Goal: Transaction & Acquisition: Purchase product/service

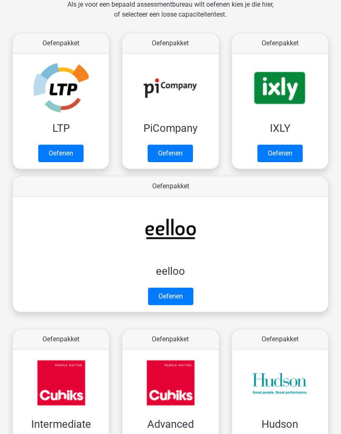
scroll to position [132, 0]
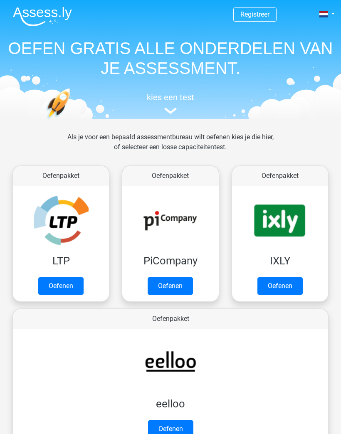
scroll to position [132, 0]
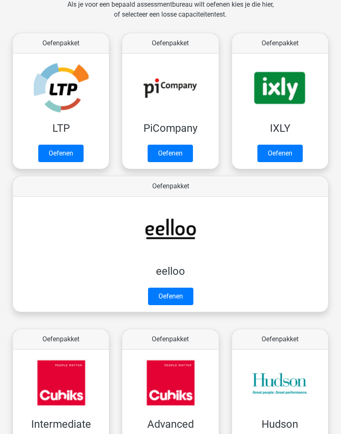
click at [60, 152] on link "Oefenen" at bounding box center [60, 153] width 45 height 17
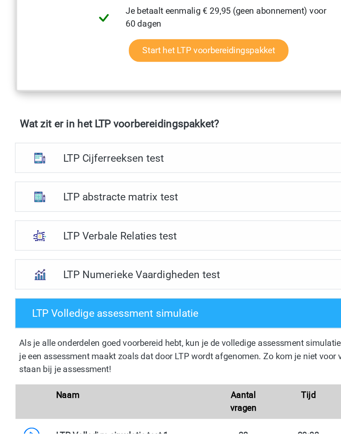
click at [227, 210] on div "LTP Cijferreeksen test" at bounding box center [171, 221] width 302 height 23
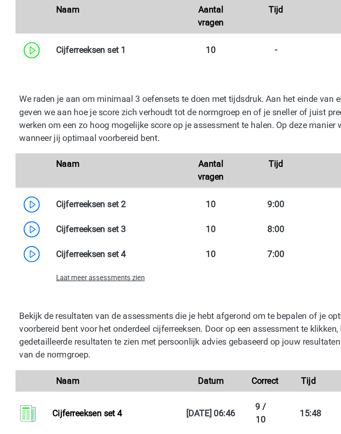
scroll to position [760, 0]
click at [105, 264] on link at bounding box center [105, 268] width 0 height 8
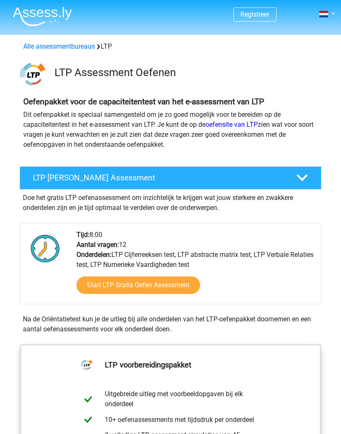
scroll to position [759, 0]
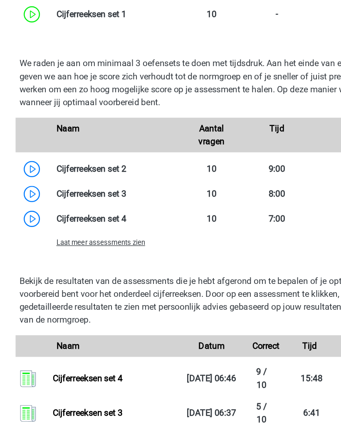
click at [66, 282] on div "Laat meer assessments zien" at bounding box center [95, 287] width 100 height 10
click at [66, 284] on span "Laat meer assessments zien" at bounding box center [85, 287] width 68 height 6
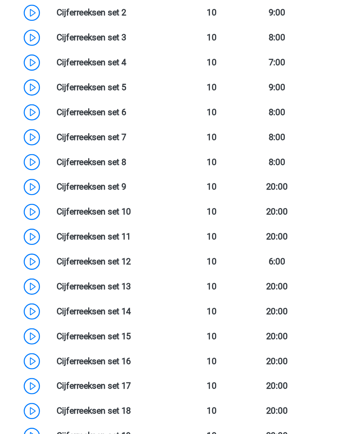
scroll to position [979, 0]
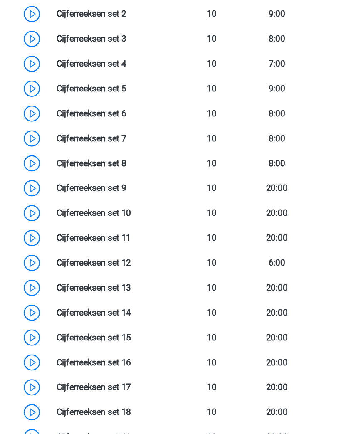
click at [105, 67] on link at bounding box center [105, 68] width 0 height 8
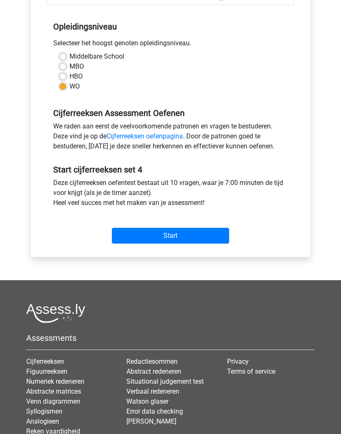
scroll to position [158, 0]
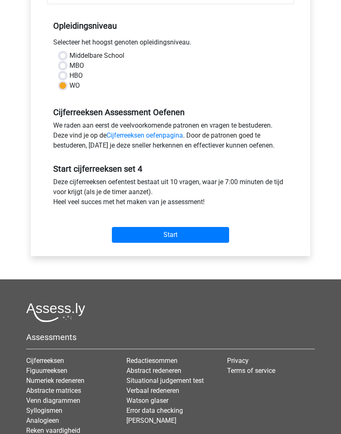
click at [227, 234] on input "Start" at bounding box center [170, 236] width 117 height 16
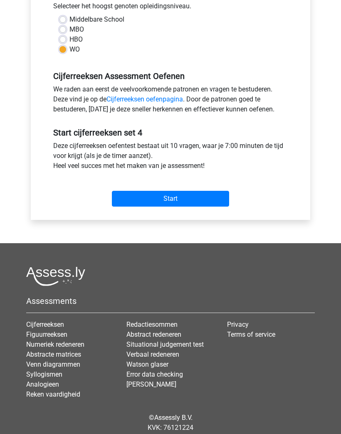
scroll to position [194, 0]
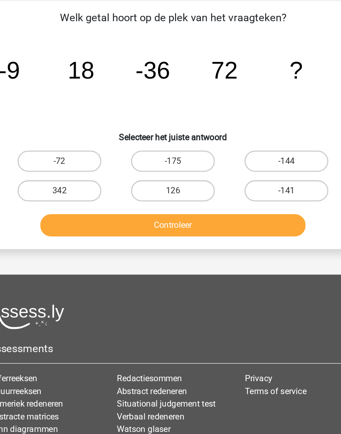
click at [245, 176] on label "-144" at bounding box center [260, 184] width 66 height 17
click at [260, 184] on input "-144" at bounding box center [262, 186] width 5 height 5
radio input "true"
click at [211, 225] on button "Controleer" at bounding box center [171, 233] width 208 height 17
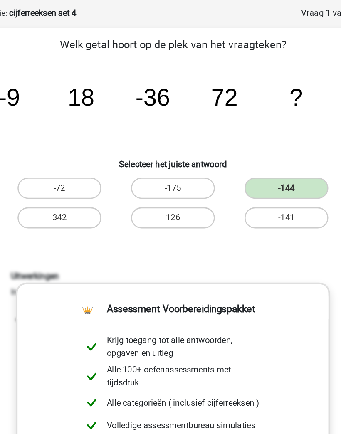
scroll to position [19, 0]
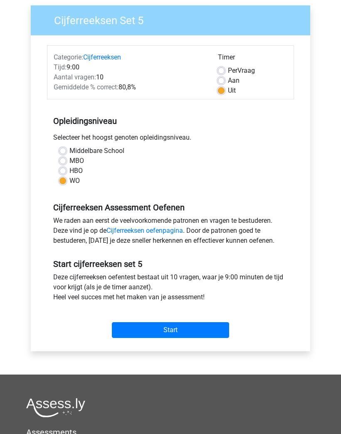
scroll to position [63, 0]
click at [216, 325] on input "Start" at bounding box center [170, 330] width 117 height 16
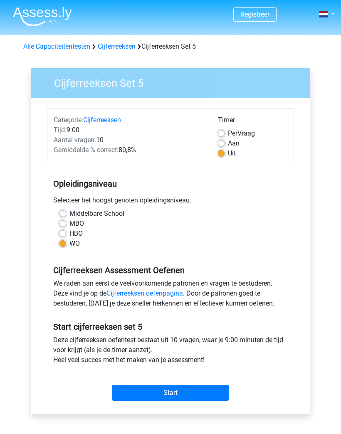
scroll to position [99, 0]
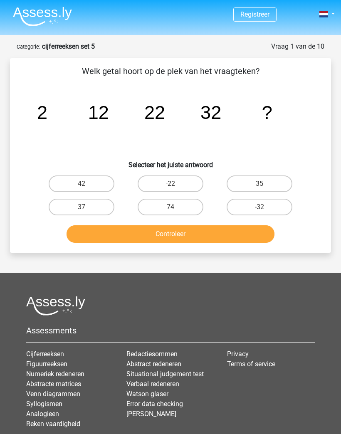
click at [72, 176] on label "42" at bounding box center [82, 184] width 66 height 17
click at [82, 184] on input "42" at bounding box center [84, 186] width 5 height 5
radio input "true"
click at [241, 237] on button "Controleer" at bounding box center [171, 233] width 208 height 17
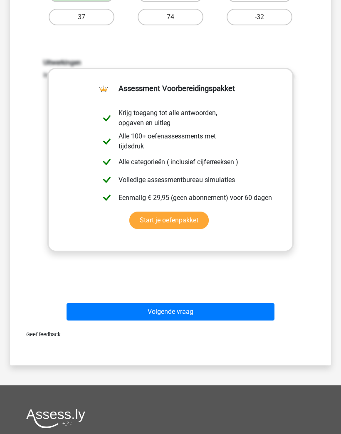
click at [254, 305] on button "Volgende vraag" at bounding box center [171, 311] width 208 height 17
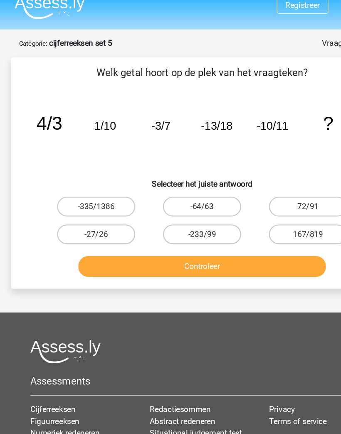
scroll to position [8, 0]
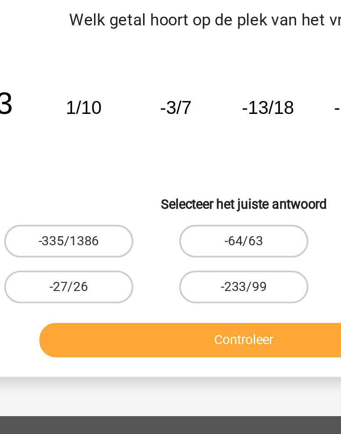
click at [142, 168] on label "-64/63" at bounding box center [171, 176] width 66 height 17
click at [171, 176] on input "-64/63" at bounding box center [173, 178] width 5 height 5
radio input "true"
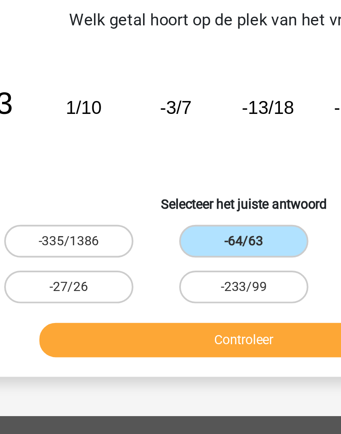
click at [148, 218] on button "Controleer" at bounding box center [171, 226] width 208 height 17
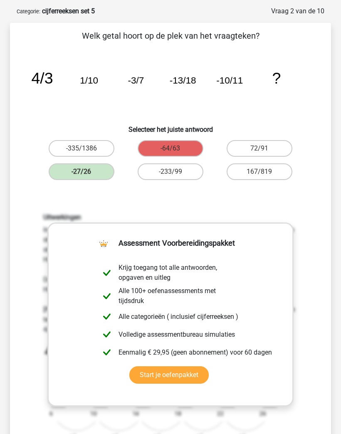
scroll to position [23, 0]
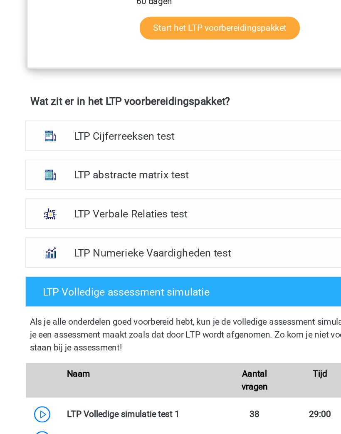
scroll to position [490, 0]
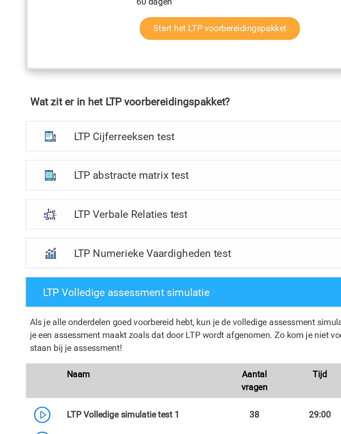
click at [64, 105] on h4 "LTP Cijferreeksen test" at bounding box center [171, 105] width 228 height 10
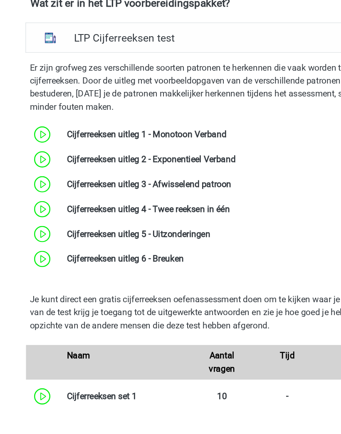
scroll to position [493, 0]
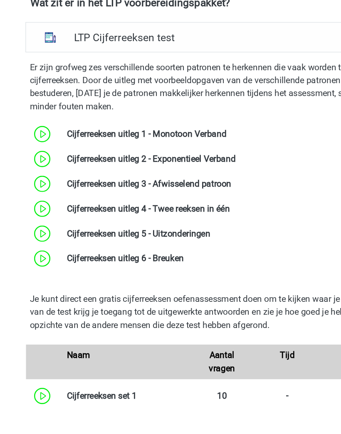
click at [141, 268] on link at bounding box center [141, 272] width 0 height 8
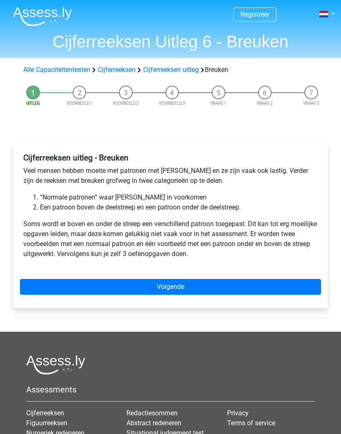
scroll to position [2, 0]
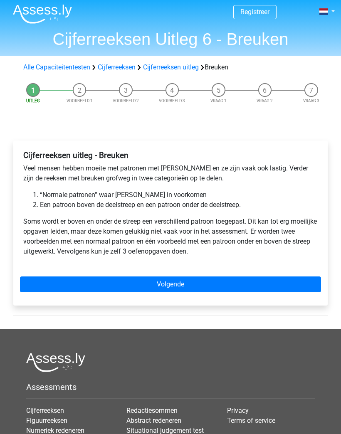
click at [319, 263] on div "Cijferreeksen uitleg - Breuken Veel mensen hebben moeite met patronen met breuk…" at bounding box center [170, 207] width 301 height 119
click at [295, 285] on link "Volgende" at bounding box center [170, 285] width 301 height 16
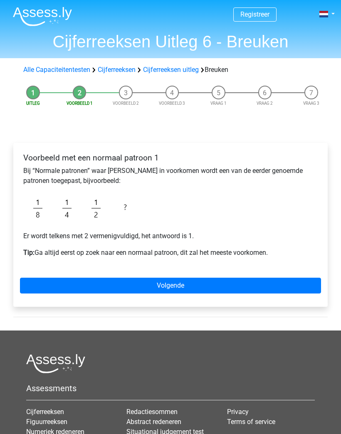
click at [289, 286] on link "Volgende" at bounding box center [170, 286] width 301 height 16
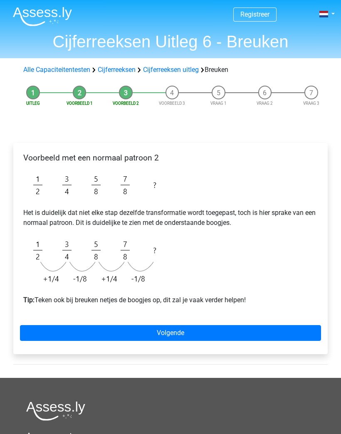
click at [277, 326] on link "Volgende" at bounding box center [170, 333] width 301 height 16
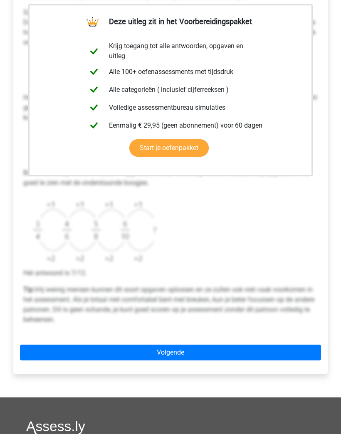
scroll to position [164, 0]
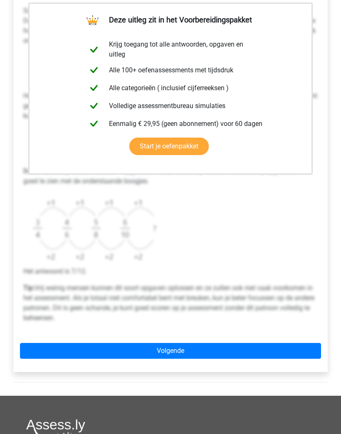
click at [284, 347] on link "Volgende" at bounding box center [170, 351] width 301 height 16
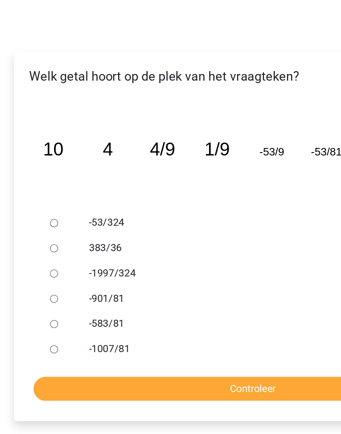
click at [194, 357] on input "Controleer" at bounding box center [170, 365] width 289 height 16
click at [37, 287] on input "-1997/324" at bounding box center [39, 289] width 5 height 5
radio input "true"
click at [190, 357] on input "Controleer" at bounding box center [170, 365] width 289 height 16
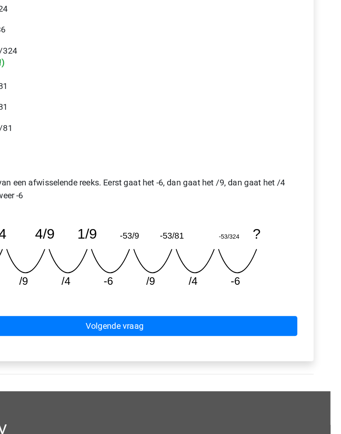
scroll to position [161, 0]
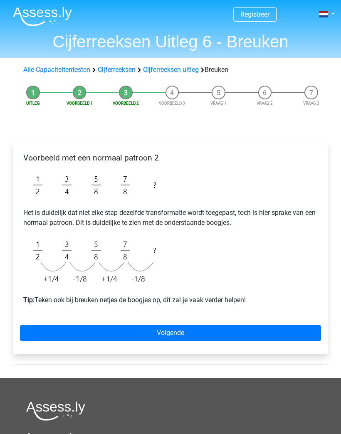
scroll to position [36, 0]
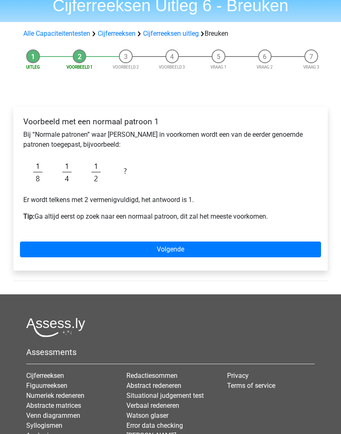
scroll to position [36, 0]
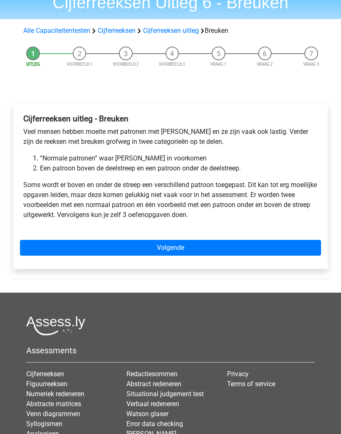
scroll to position [39, 0]
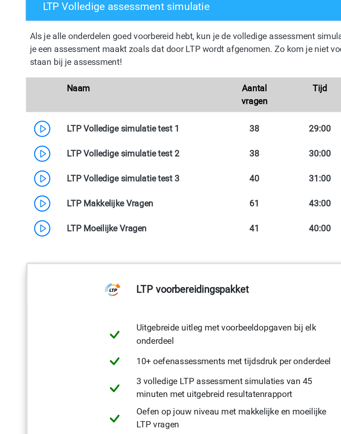
scroll to position [638, 0]
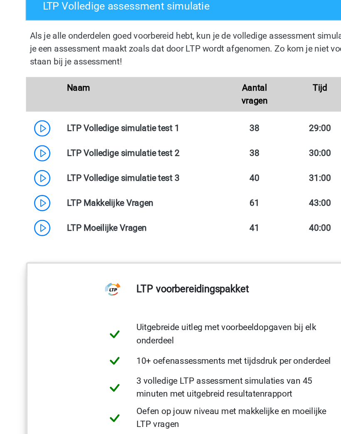
click at [138, 168] on link at bounding box center [138, 172] width 0 height 8
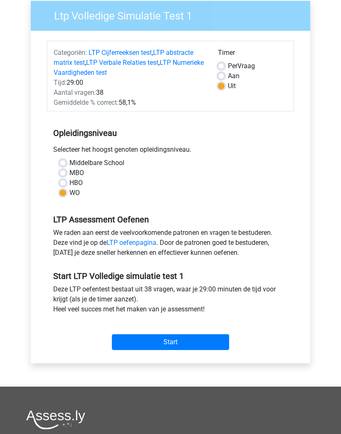
scroll to position [75, 0]
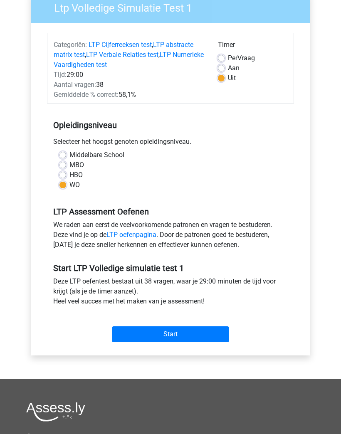
click at [220, 327] on input "Start" at bounding box center [170, 335] width 117 height 16
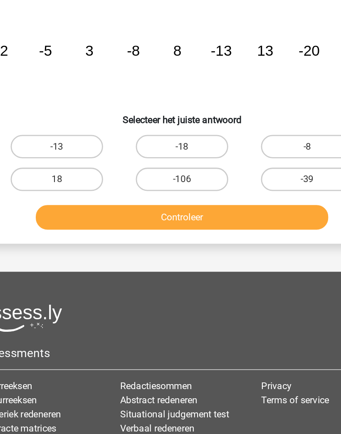
click at [49, 199] on label "18" at bounding box center [82, 207] width 66 height 17
click at [82, 207] on input "18" at bounding box center [84, 209] width 5 height 5
radio input "true"
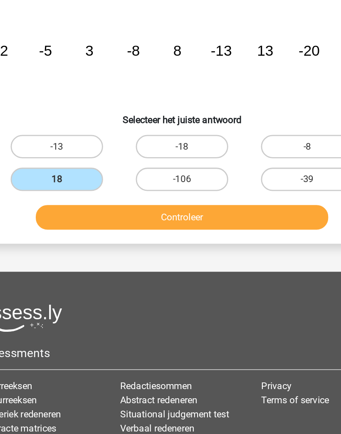
click at [203, 225] on button "Controleer" at bounding box center [171, 233] width 208 height 17
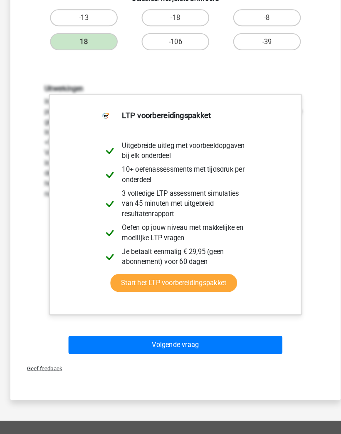
scroll to position [172, 0]
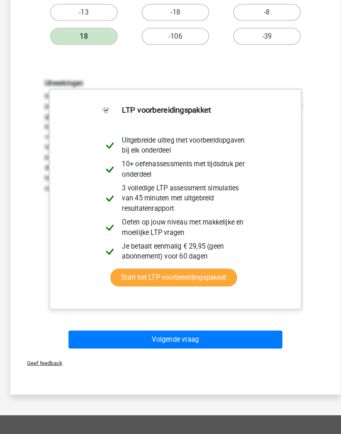
click at [251, 322] on button "Volgende vraag" at bounding box center [171, 330] width 208 height 17
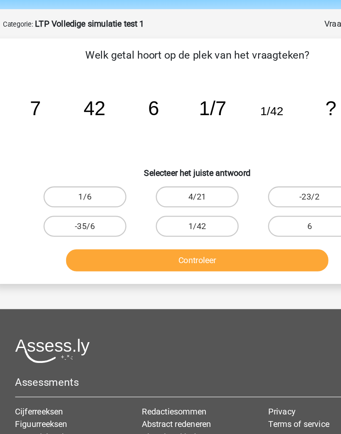
scroll to position [24, 0]
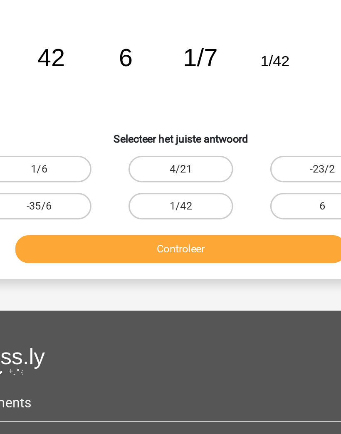
click at [49, 152] on label "1/6" at bounding box center [82, 160] width 66 height 17
click at [82, 160] on input "1/6" at bounding box center [84, 162] width 5 height 5
radio input "true"
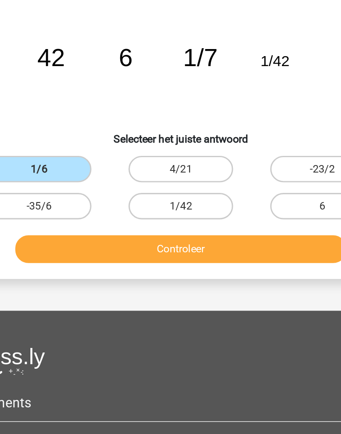
click at [186, 202] on button "Controleer" at bounding box center [171, 210] width 208 height 17
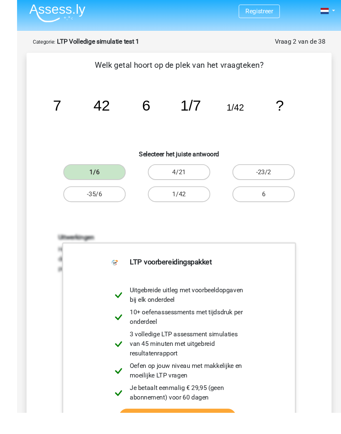
scroll to position [0, 0]
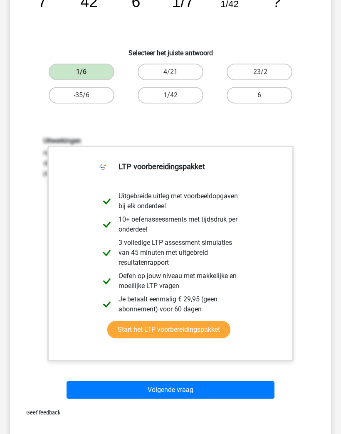
click at [249, 383] on button "Volgende vraag" at bounding box center [171, 389] width 208 height 17
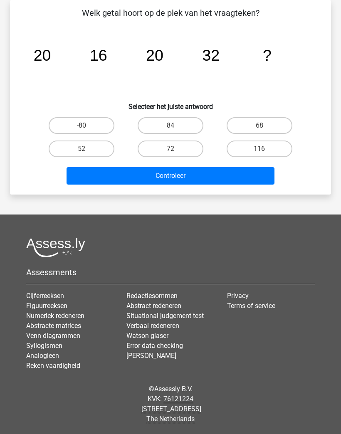
scroll to position [22, 0]
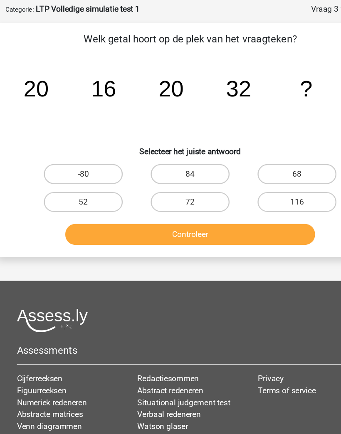
click at [267, 153] on label "68" at bounding box center [260, 161] width 66 height 17
click at [265, 162] on input "68" at bounding box center [262, 164] width 5 height 5
radio input "true"
click at [238, 203] on button "Controleer" at bounding box center [171, 211] width 208 height 17
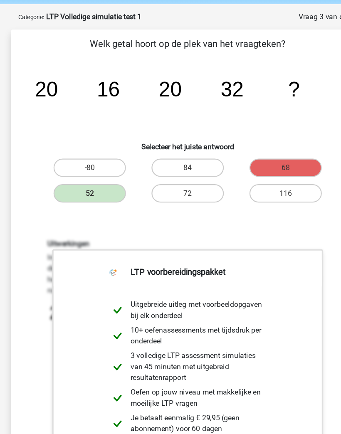
scroll to position [31, 0]
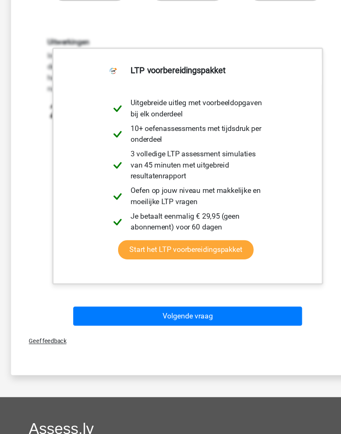
click at [250, 288] on button "Volgende vraag" at bounding box center [171, 294] width 208 height 17
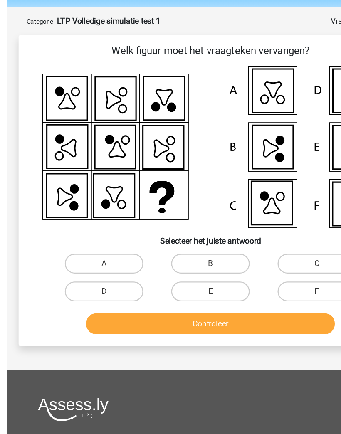
scroll to position [27, 0]
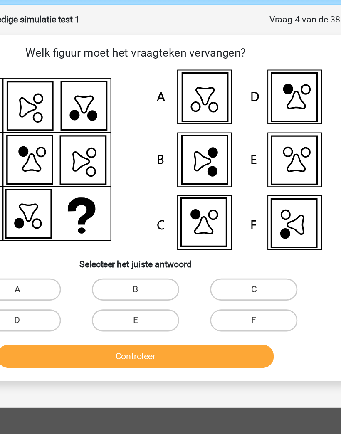
click at [227, 238] on label "F" at bounding box center [260, 246] width 66 height 17
click at [260, 246] on input "F" at bounding box center [262, 248] width 5 height 5
radio input "true"
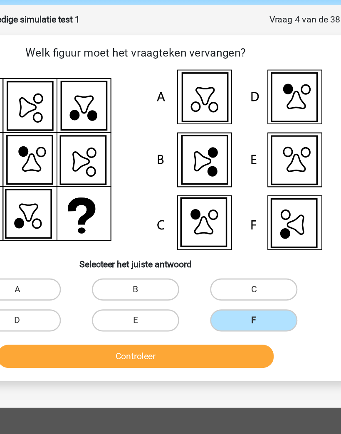
click at [192, 267] on button "Controleer" at bounding box center [171, 272] width 208 height 17
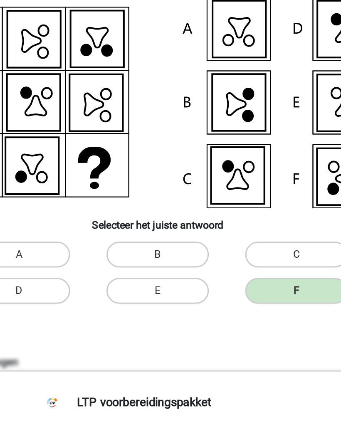
scroll to position [0, 0]
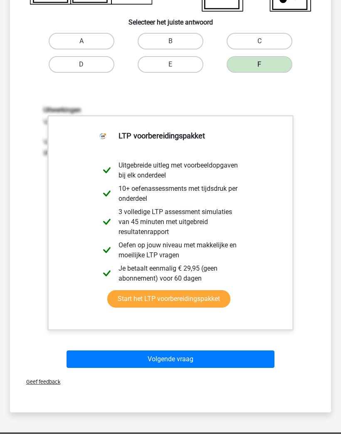
click at [254, 354] on button "Volgende vraag" at bounding box center [171, 359] width 208 height 17
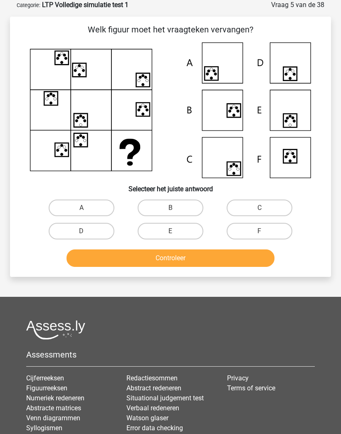
scroll to position [44, 0]
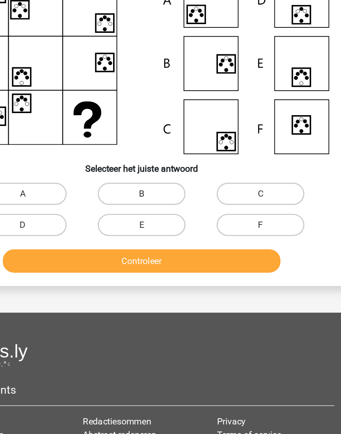
click at [49, 220] on label "D" at bounding box center [82, 228] width 66 height 17
click at [82, 229] on input "D" at bounding box center [84, 231] width 5 height 5
radio input "true"
click at [67, 247] on button "Controleer" at bounding box center [171, 255] width 208 height 17
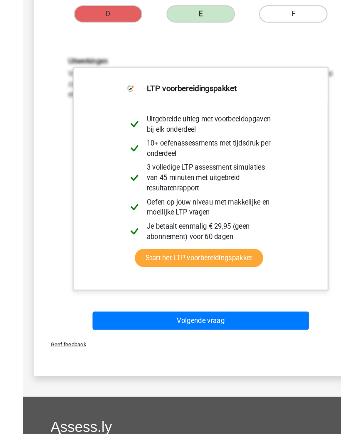
scroll to position [259, 0]
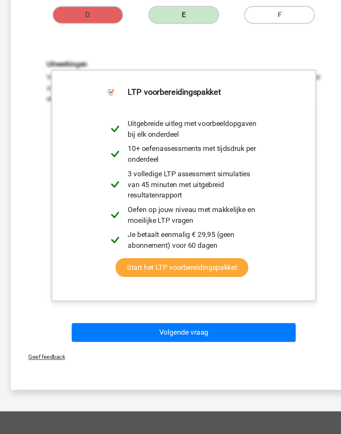
click at [250, 307] on button "Volgende vraag" at bounding box center [171, 308] width 208 height 17
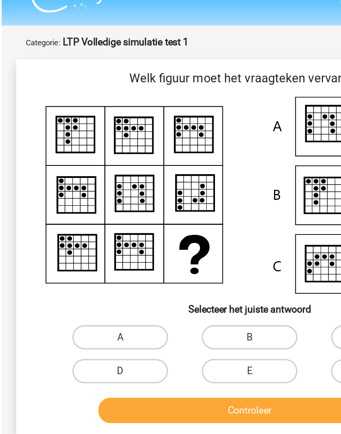
scroll to position [16, 0]
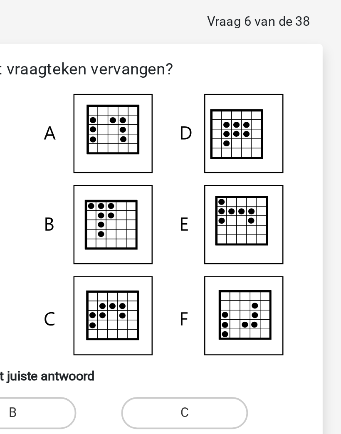
click at [210, 74] on icon at bounding box center [223, 86] width 26 height 25
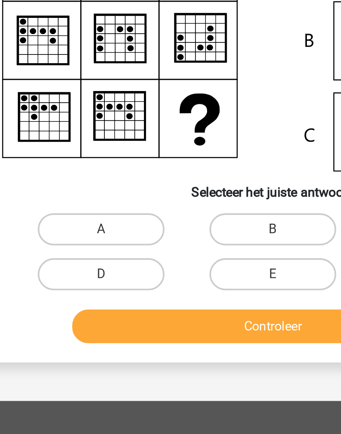
click at [49, 225] on label "A" at bounding box center [82, 233] width 66 height 17
click at [82, 233] on input "A" at bounding box center [84, 235] width 5 height 5
radio input "true"
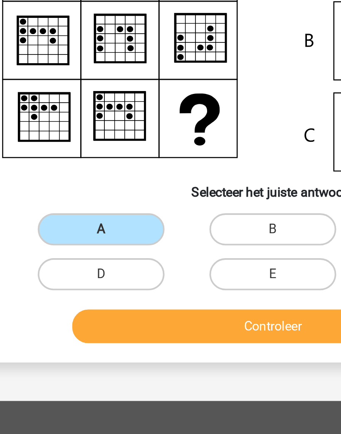
click at [155, 275] on button "Controleer" at bounding box center [171, 283] width 208 height 17
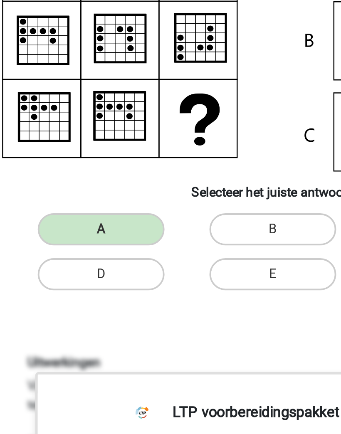
scroll to position [0, 0]
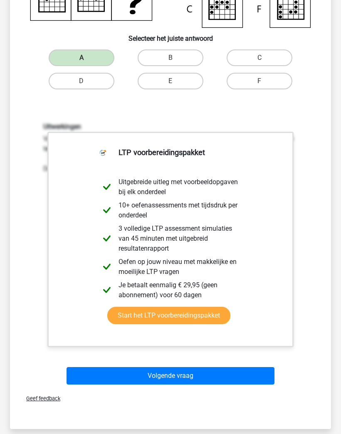
click at [233, 372] on button "Volgende vraag" at bounding box center [171, 376] width 208 height 17
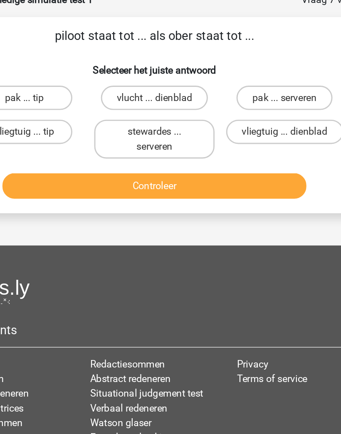
click at [220, 129] on label "vliegtuig ... dienblad" at bounding box center [260, 137] width 80 height 17
click at [260, 137] on input "vliegtuig ... dienblad" at bounding box center [262, 139] width 5 height 5
radio input "true"
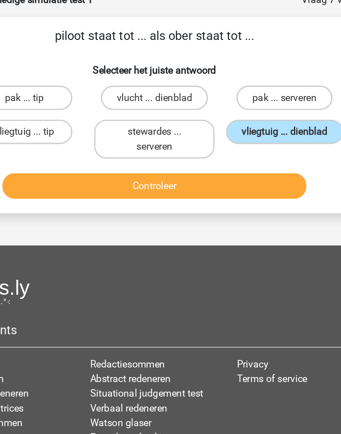
click at [188, 165] on button "Controleer" at bounding box center [171, 173] width 208 height 17
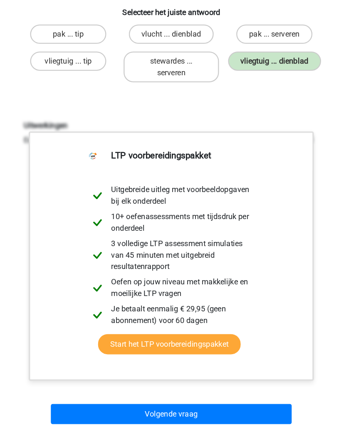
scroll to position [54, 0]
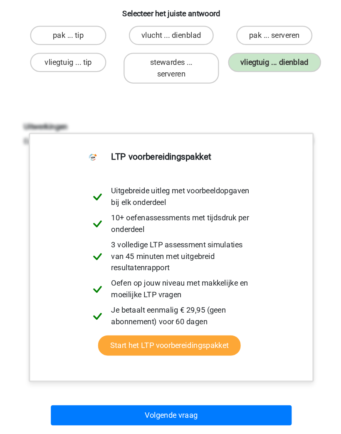
click at [228, 379] on button "Volgende vraag" at bounding box center [171, 387] width 208 height 17
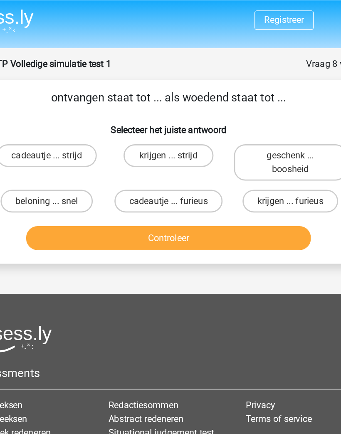
scroll to position [33, 0]
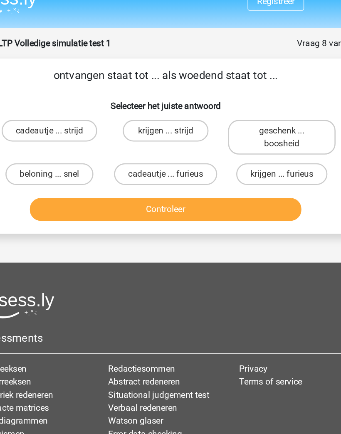
click at [225, 139] on label "krijgen ... furieus" at bounding box center [260, 147] width 70 height 17
click at [260, 147] on input "krijgen ... furieus" at bounding box center [262, 149] width 5 height 5
radio input "true"
click at [213, 165] on button "Controleer" at bounding box center [171, 173] width 208 height 17
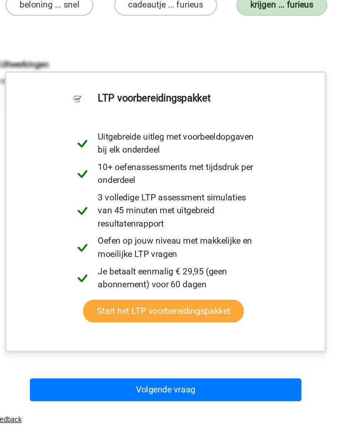
click at [201, 361] on button "Volgende vraag" at bounding box center [171, 369] width 208 height 17
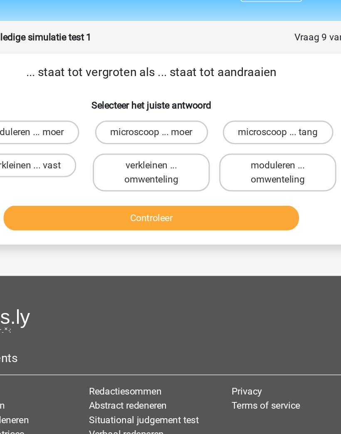
click at [221, 105] on label "microscoop ... tang" at bounding box center [260, 113] width 78 height 17
click at [260, 114] on input "microscoop ... tang" at bounding box center [262, 116] width 5 height 5
radio input "true"
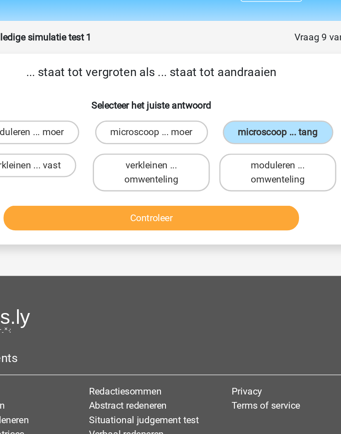
click at [188, 165] on button "Controleer" at bounding box center [171, 173] width 208 height 17
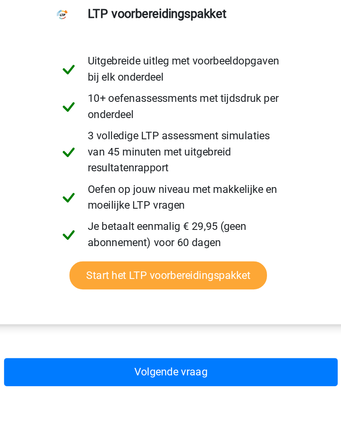
scroll to position [75, 0]
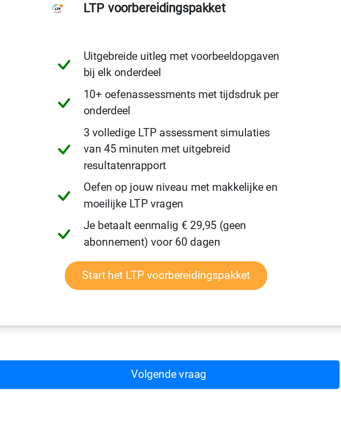
click at [150, 297] on link "Start het LTP voorbereidingspakket" at bounding box center [168, 305] width 123 height 17
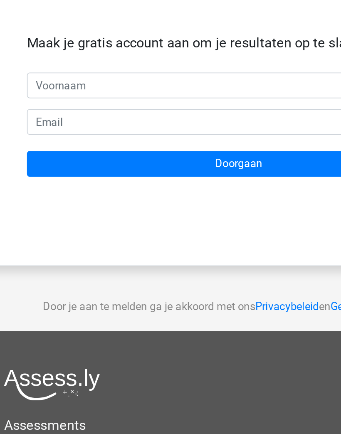
click at [174, 92] on input "text" at bounding box center [170, 100] width 260 height 16
type input "[PERSON_NAME]"
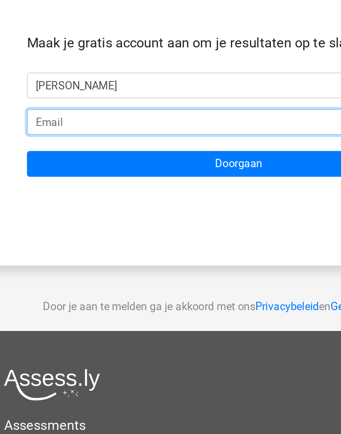
click at [45, 114] on input "email" at bounding box center [170, 122] width 260 height 16
type input "[EMAIL_ADDRESS][DOMAIN_NAME]"
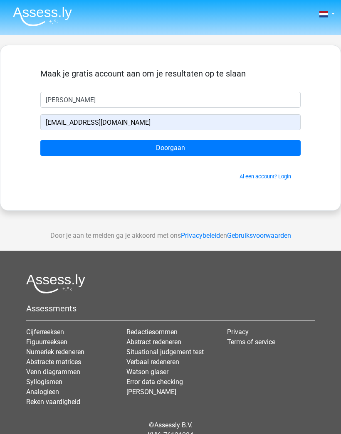
click at [87, 148] on input "Doorgaan" at bounding box center [170, 148] width 260 height 16
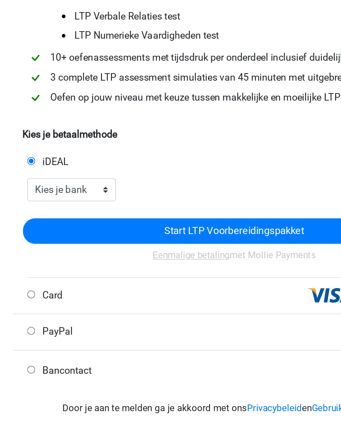
scroll to position [6, 1]
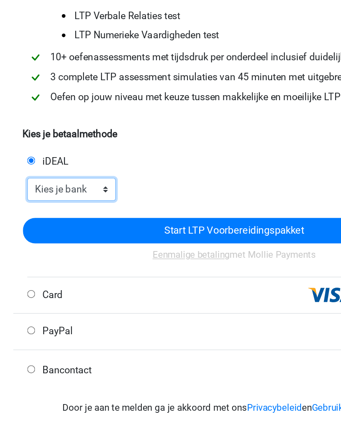
click at [44, 234] on select "Kies je bank ABN AMRO ING Rabobank ASN Bank bunq Knab N26 NN Regiobank Revolut …" at bounding box center [59, 242] width 61 height 16
select select "ideal_INGBNL2A"
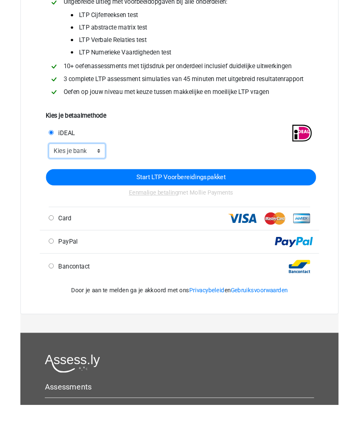
scroll to position [85, 0]
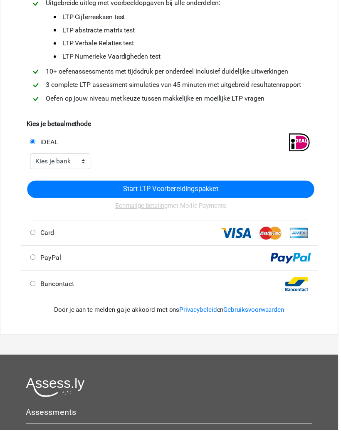
click at [71, 195] on input "Start LTP Voorbereidingspakket" at bounding box center [171, 191] width 289 height 17
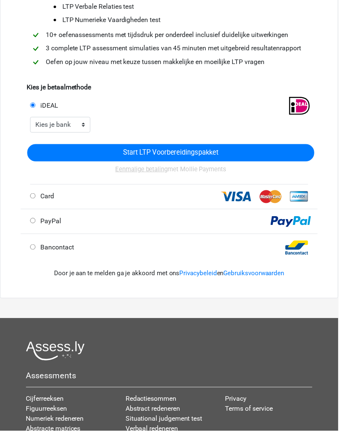
click at [262, 154] on input "Start LTP Voorbereidingspakket" at bounding box center [171, 153] width 289 height 17
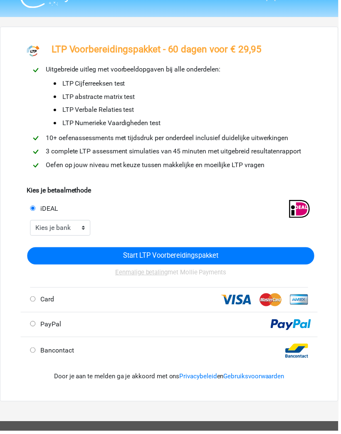
scroll to position [0, 0]
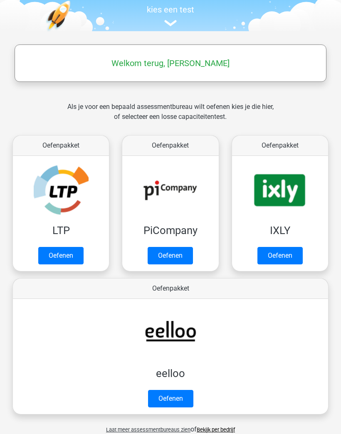
scroll to position [90, 0]
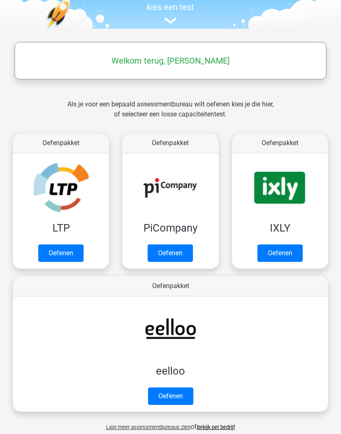
click at [53, 253] on link "Oefenen" at bounding box center [60, 253] width 45 height 17
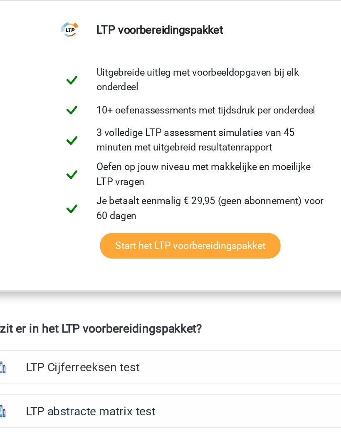
scroll to position [237, 0]
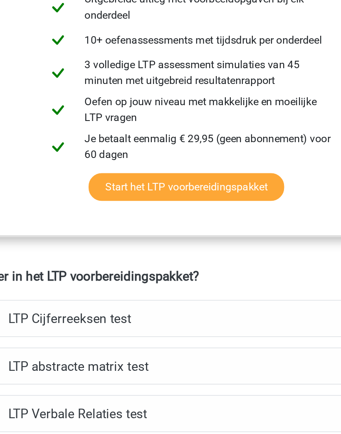
click at [166, 267] on link "Start het LTP voorbereidingspakket" at bounding box center [168, 275] width 123 height 17
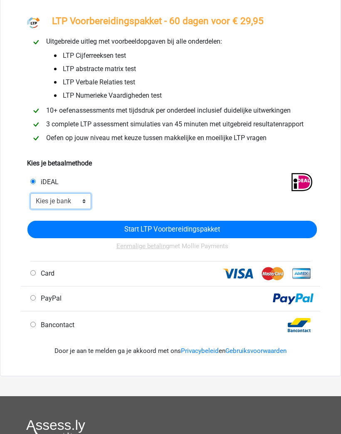
click at [43, 198] on select "Kies je bank ABN AMRO ING Rabobank ASN Bank bunq Knab N26 NN Regiobank Revolut …" at bounding box center [60, 202] width 61 height 16
select select "ideal_[SWIFT_CODE]"
click at [275, 222] on input "Start LTP Voorbereidingspakket" at bounding box center [171, 229] width 289 height 17
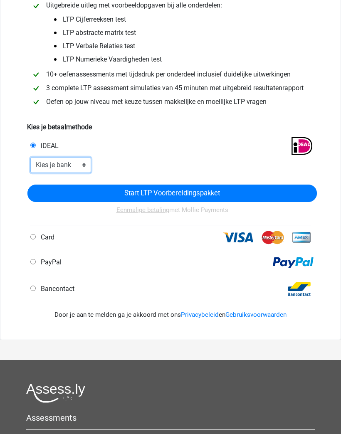
click at [39, 163] on select "Kies je bank ABN AMRO ING Rabobank ASN Bank bunq Knab N26 NN Regiobank Revolut …" at bounding box center [60, 166] width 61 height 16
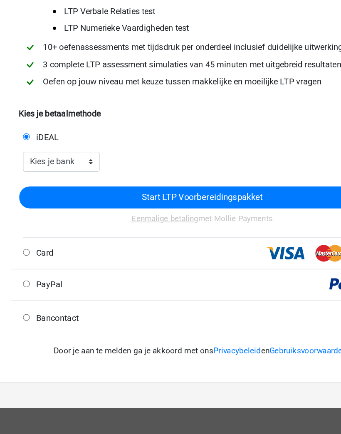
scroll to position [62, 3]
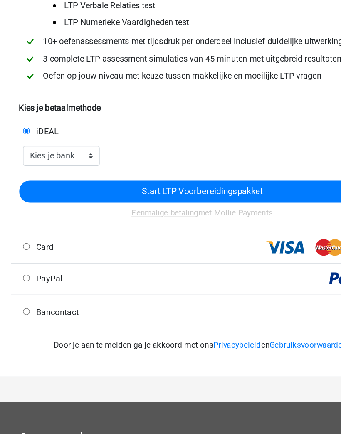
click at [27, 255] on input "Card" at bounding box center [29, 257] width 5 height 5
radio input "true"
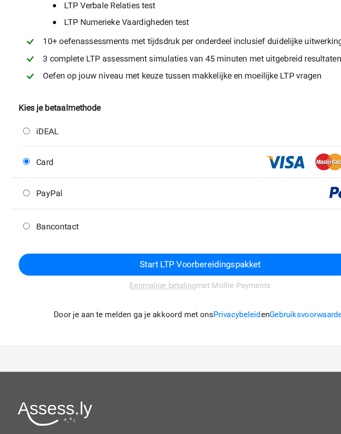
click at [243, 263] on input "Start LTP Voorbereidingspakket" at bounding box center [167, 271] width 287 height 17
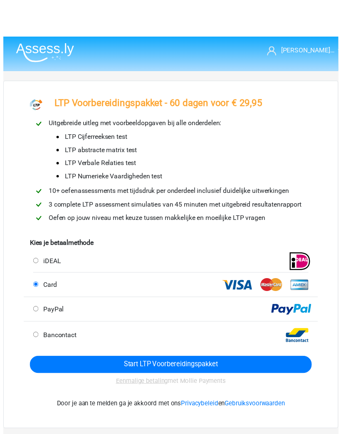
scroll to position [1, 0]
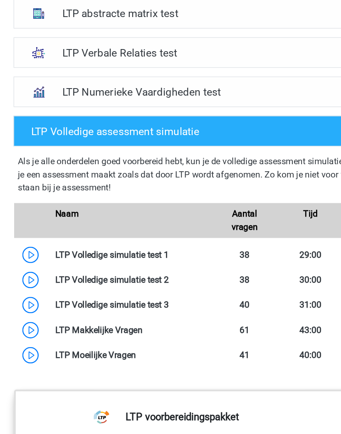
scroll to position [552, 0]
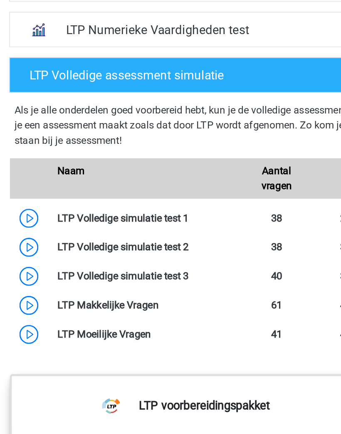
click at [138, 253] on link at bounding box center [138, 257] width 0 height 8
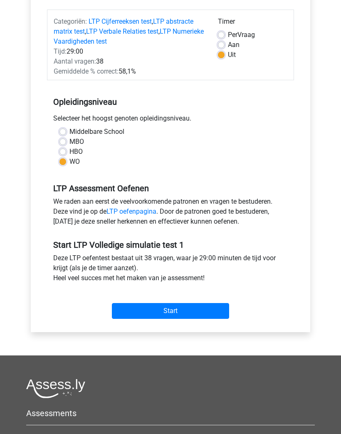
scroll to position [140, 0]
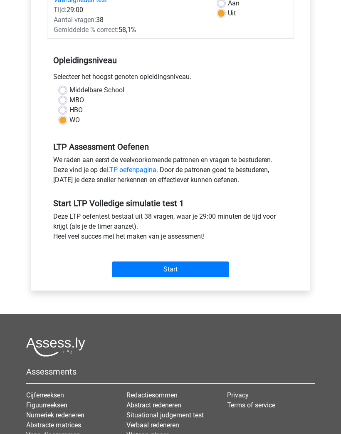
click at [223, 271] on input "Start" at bounding box center [170, 270] width 117 height 16
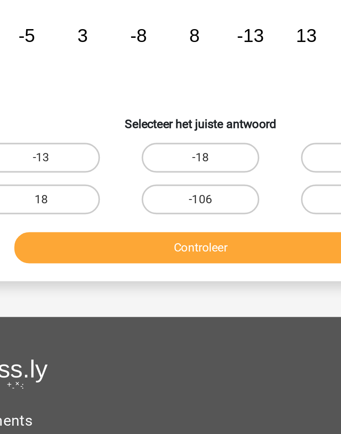
click at [49, 199] on label "18" at bounding box center [82, 207] width 66 height 17
click at [82, 207] on input "18" at bounding box center [84, 209] width 5 height 5
radio input "true"
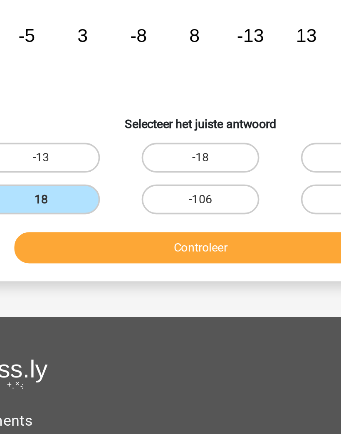
click at [161, 225] on button "Controleer" at bounding box center [171, 233] width 208 height 17
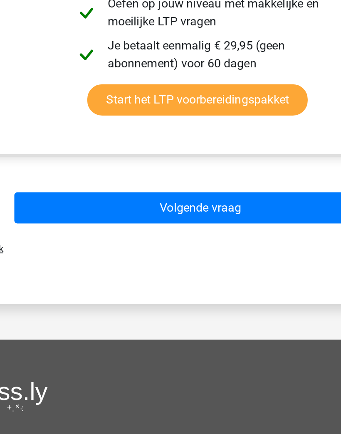
click at [165, 282] on button "Volgende vraag" at bounding box center [171, 290] width 208 height 17
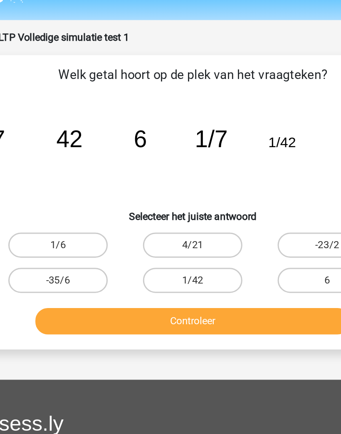
scroll to position [5, 0]
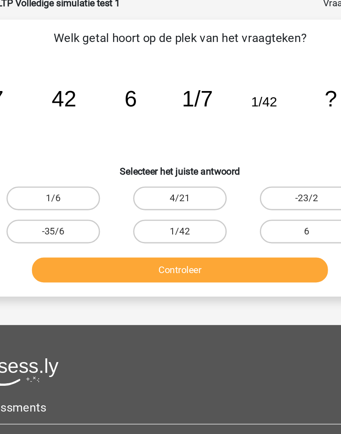
click at [49, 171] on label "1/6" at bounding box center [82, 179] width 66 height 17
click at [82, 179] on input "1/6" at bounding box center [84, 181] width 5 height 5
radio input "true"
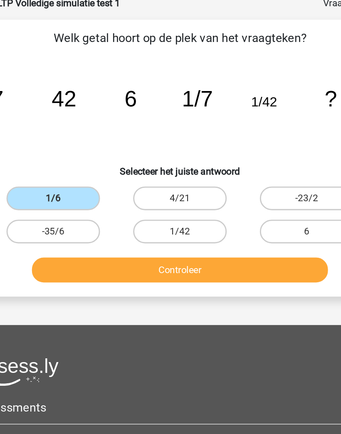
click at [199, 221] on button "Controleer" at bounding box center [171, 229] width 208 height 17
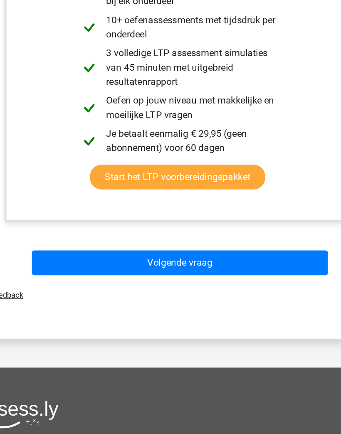
click at [67, 280] on button "Volgende vraag" at bounding box center [171, 288] width 208 height 17
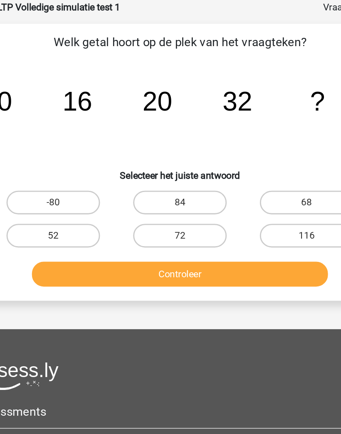
scroll to position [42, 0]
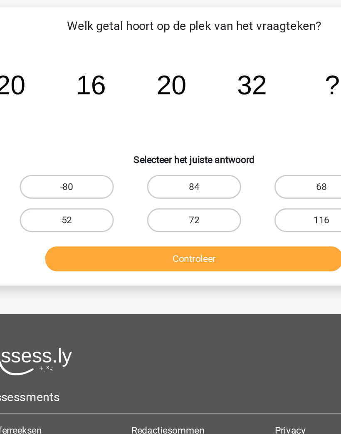
click at [49, 157] on label "52" at bounding box center [82, 165] width 66 height 17
click at [82, 166] on input "52" at bounding box center [84, 168] width 5 height 5
radio input "true"
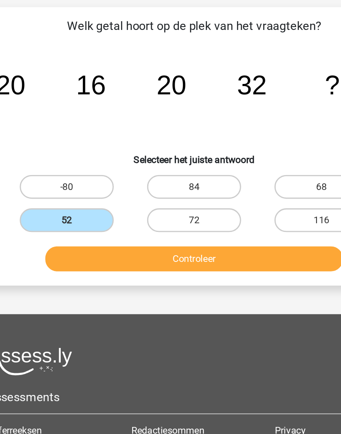
click at [211, 184] on button "Controleer" at bounding box center [171, 192] width 208 height 17
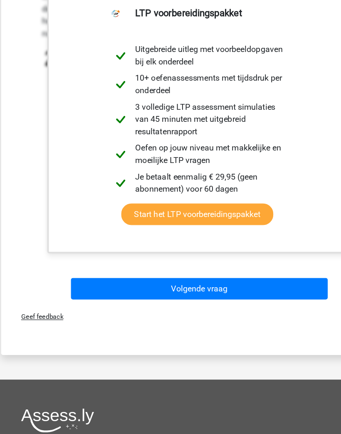
click at [239, 278] on button "Volgende vraag" at bounding box center [171, 286] width 208 height 17
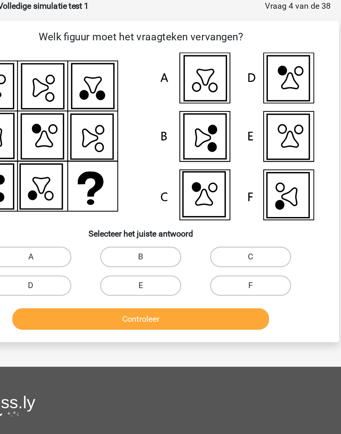
scroll to position [42, 2]
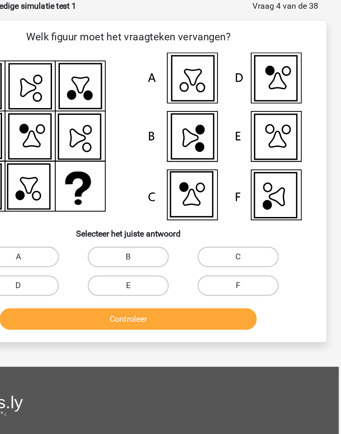
click at [224, 233] on label "F" at bounding box center [257, 231] width 66 height 17
click at [257, 233] on input "F" at bounding box center [259, 233] width 5 height 5
radio input "true"
click at [194, 258] on button "Controleer" at bounding box center [168, 258] width 208 height 17
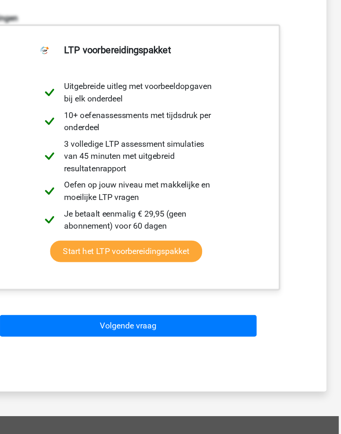
click at [200, 309] on button "Volgende vraag" at bounding box center [168, 317] width 208 height 17
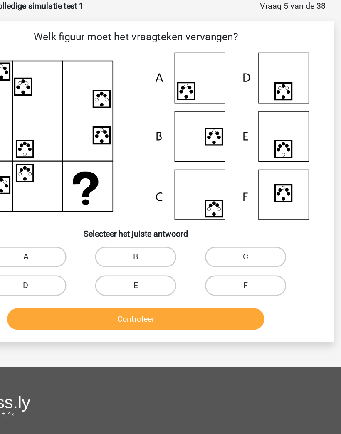
scroll to position [42, 3]
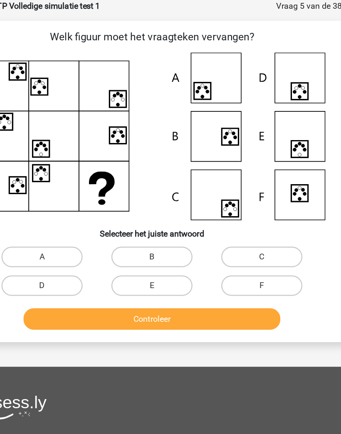
click at [146, 232] on label "E" at bounding box center [168, 231] width 66 height 17
click at [168, 232] on input "E" at bounding box center [170, 233] width 5 height 5
radio input "true"
click at [185, 260] on button "Controleer" at bounding box center [168, 258] width 208 height 17
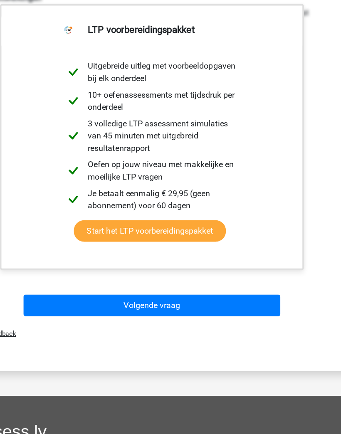
click at [210, 292] on button "Volgende vraag" at bounding box center [168, 300] width 208 height 17
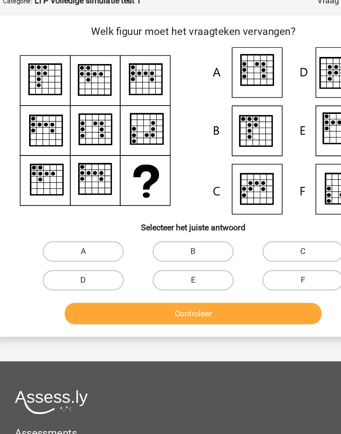
click at [176, 228] on label "E" at bounding box center [168, 231] width 66 height 17
click at [173, 231] on input "E" at bounding box center [170, 233] width 5 height 5
radio input "true"
click at [212, 254] on button "Controleer" at bounding box center [168, 258] width 208 height 17
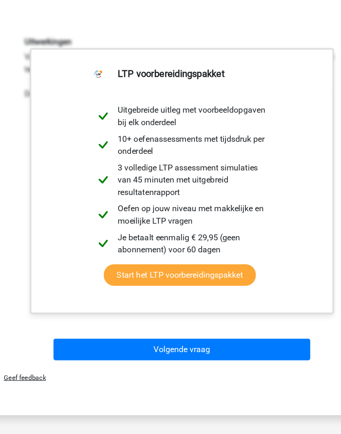
scroll to position [242, 3]
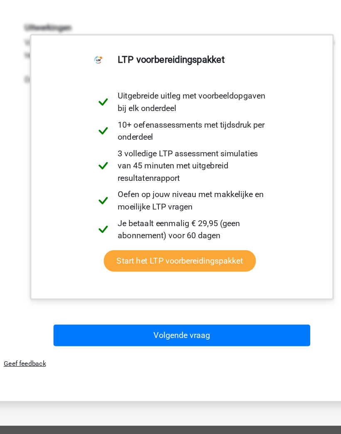
click at [215, 317] on button "Volgende vraag" at bounding box center [168, 325] width 208 height 17
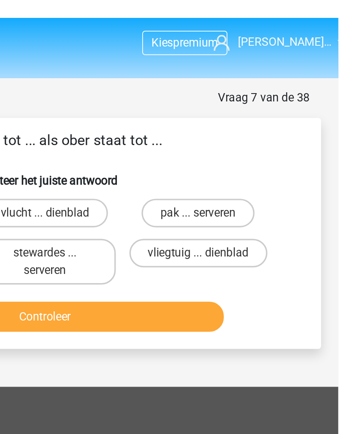
scroll to position [0, 3]
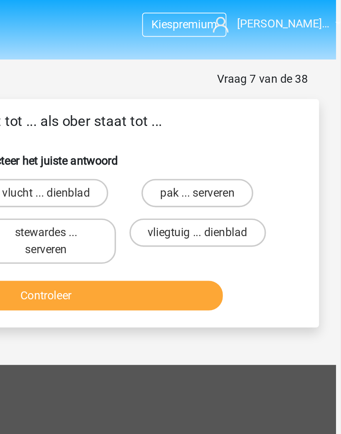
click at [280, 13] on span "Jeroen Lindeb…" at bounding box center [307, 14] width 54 height 8
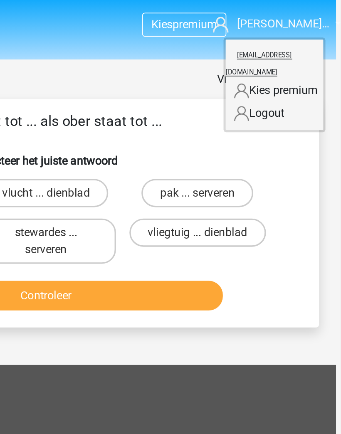
click at [273, 61] on link "Logout" at bounding box center [301, 66] width 57 height 13
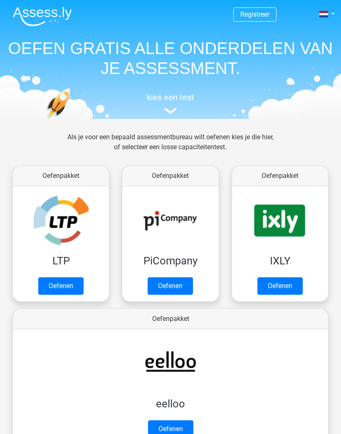
click at [60, 285] on link "Oefenen" at bounding box center [60, 285] width 45 height 17
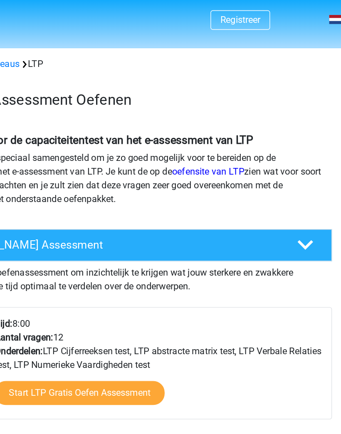
click at [240, 13] on link "Registreer" at bounding box center [254, 14] width 29 height 8
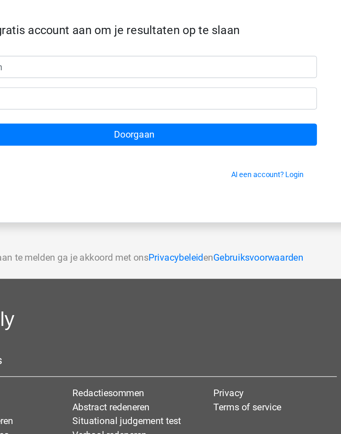
click at [240, 173] on link "Al een account? Login" at bounding box center [266, 176] width 52 height 6
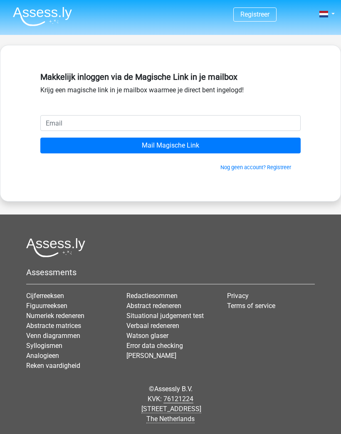
click at [62, 126] on input "email" at bounding box center [170, 123] width 260 height 16
click at [260, 17] on link "Registreer" at bounding box center [254, 14] width 29 height 8
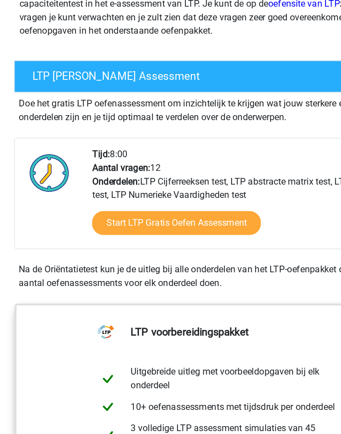
scroll to position [33, 0]
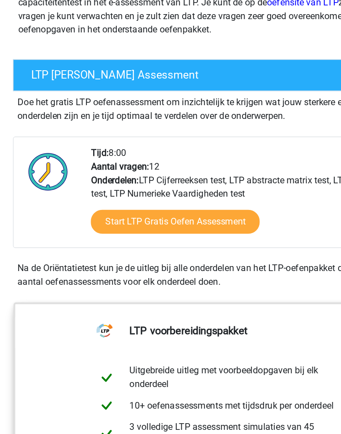
click at [81, 243] on link "Start LTP Gratis Oefen Assessment" at bounding box center [139, 251] width 124 height 17
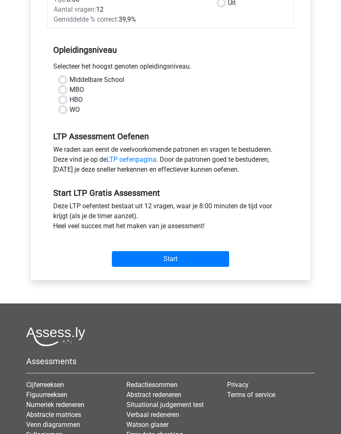
scroll to position [202, 0]
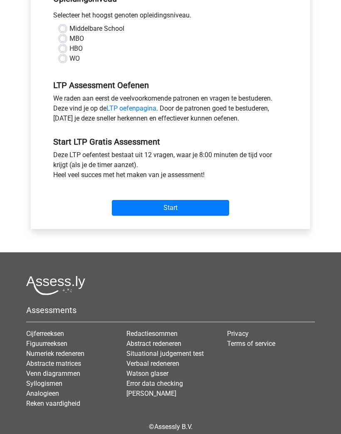
click at [133, 210] on input "Start" at bounding box center [170, 208] width 117 height 16
click at [64, 67] on div "Middelbare School MBO HBO WO" at bounding box center [170, 47] width 247 height 47
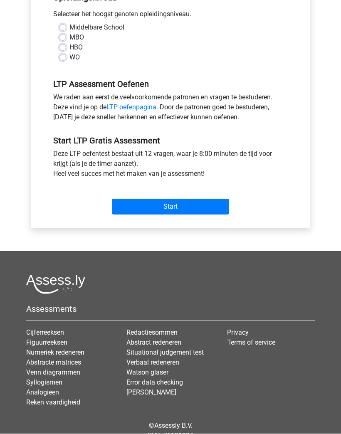
click at [69, 60] on label "WO" at bounding box center [74, 58] width 10 height 10
click at [62, 60] on input "WO" at bounding box center [62, 57] width 7 height 8
radio input "true"
click at [125, 208] on input "Start" at bounding box center [170, 207] width 117 height 16
click at [125, 199] on input "Start" at bounding box center [170, 207] width 117 height 16
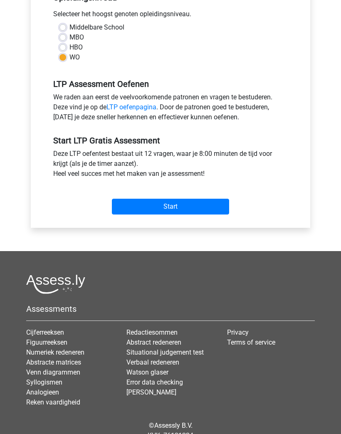
click at [229, 210] on input "Start" at bounding box center [170, 207] width 117 height 16
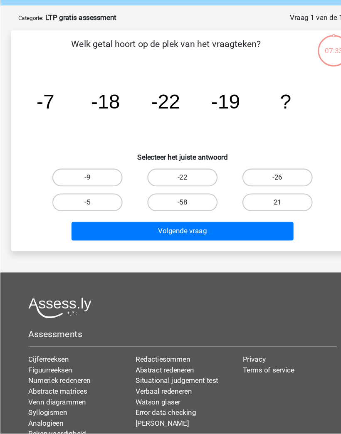
scroll to position [3, 0]
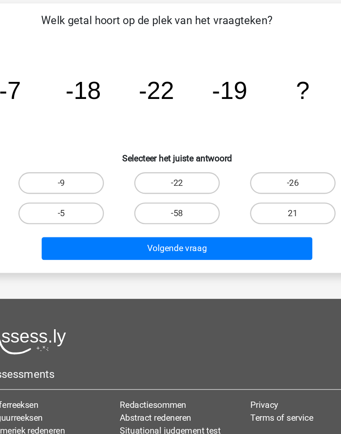
click at [49, 185] on label "-9" at bounding box center [82, 193] width 66 height 17
click at [82, 193] on input "-9" at bounding box center [84, 195] width 5 height 5
radio input "true"
click at [208, 235] on button "Volgende vraag" at bounding box center [171, 243] width 208 height 17
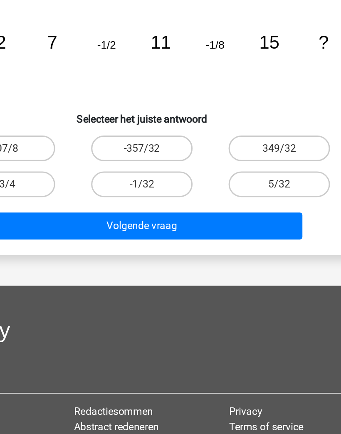
click at [138, 208] on label "-1/32" at bounding box center [171, 216] width 66 height 17
click at [171, 216] on input "-1/32" at bounding box center [173, 218] width 5 height 5
radio input "true"
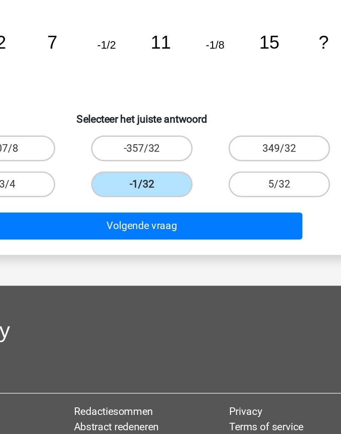
click at [173, 235] on button "Volgende vraag" at bounding box center [171, 243] width 208 height 17
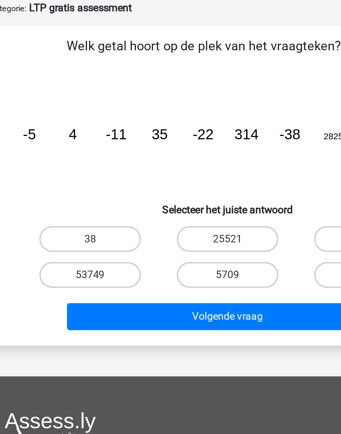
click at [227, 208] on label "2804" at bounding box center [260, 216] width 66 height 17
click at [260, 216] on input "2804" at bounding box center [262, 218] width 5 height 5
radio input "true"
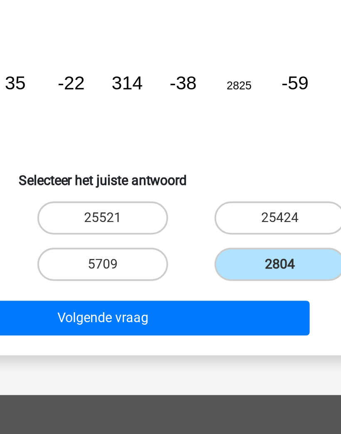
click at [227, 185] on label "25424" at bounding box center [260, 193] width 66 height 17
click at [260, 193] on input "25424" at bounding box center [262, 195] width 5 height 5
radio input "true"
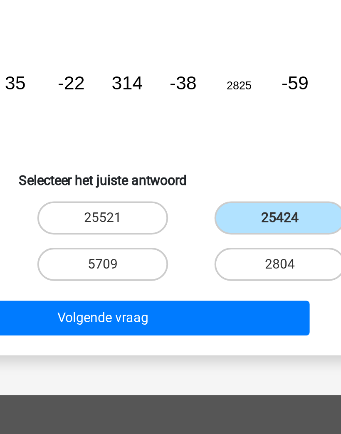
click at [143, 235] on button "Volgende vraag" at bounding box center [171, 243] width 208 height 17
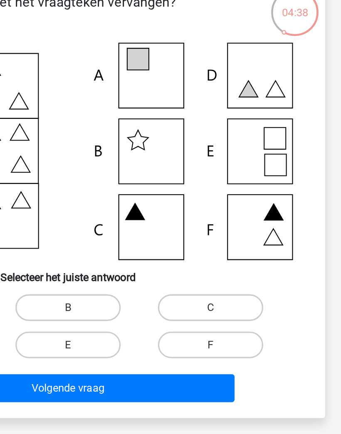
scroll to position [0, 0]
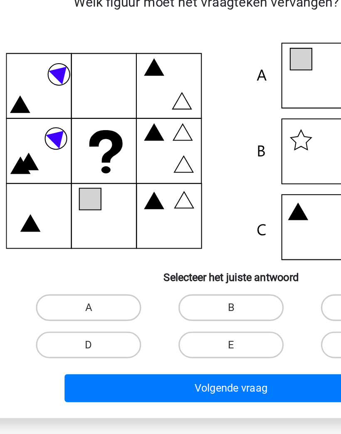
click at [49, 254] on label "A" at bounding box center [82, 262] width 66 height 17
click at [82, 262] on input "A" at bounding box center [84, 264] width 5 height 5
radio input "true"
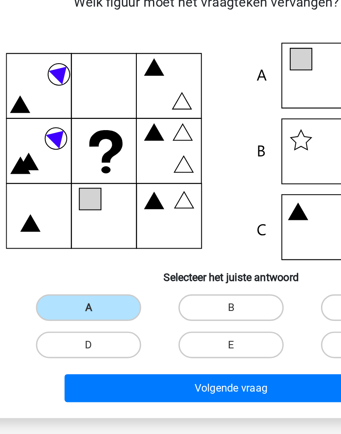
click at [184, 304] on button "Volgende vraag" at bounding box center [171, 312] width 208 height 17
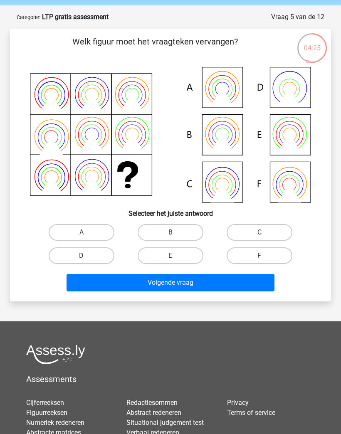
scroll to position [29, 0]
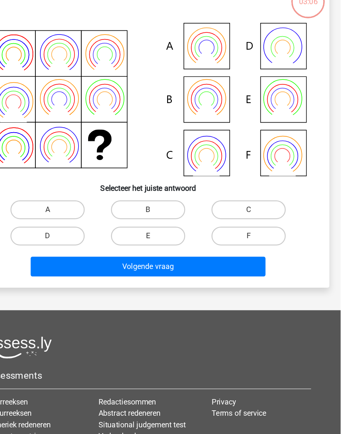
scroll to position [73, 0]
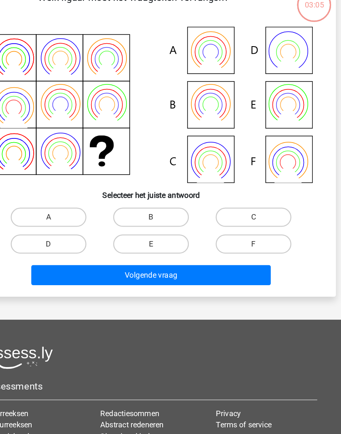
click at [138, 181] on label "B" at bounding box center [171, 189] width 66 height 17
click at [171, 189] on input "B" at bounding box center [173, 191] width 5 height 5
radio input "true"
click at [100, 235] on button "Volgende vraag" at bounding box center [171, 238] width 208 height 17
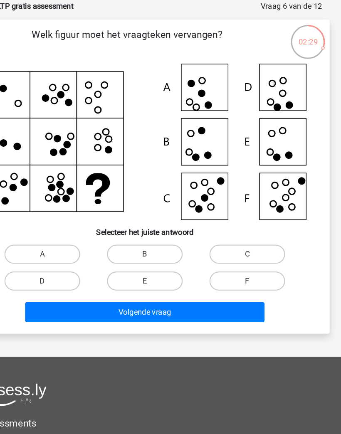
scroll to position [41, 0]
click at [235, 247] on label "F" at bounding box center [260, 244] width 66 height 17
click at [260, 247] on input "F" at bounding box center [262, 246] width 5 height 5
radio input "true"
click at [220, 265] on button "Volgende vraag" at bounding box center [171, 270] width 208 height 17
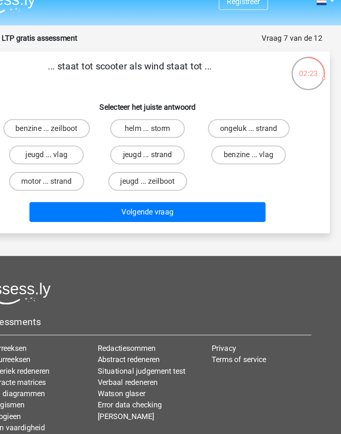
scroll to position [13, 0]
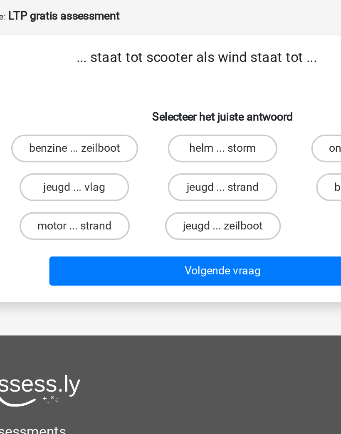
click at [44, 105] on label "benzine ... zeilboot" at bounding box center [82, 113] width 76 height 17
click at [82, 113] on input "benzine ... zeilboot" at bounding box center [84, 115] width 5 height 5
radio input "true"
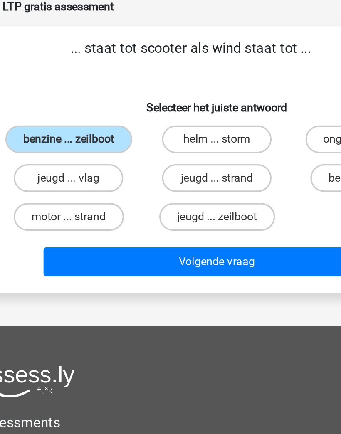
click at [175, 178] on button "Volgende vraag" at bounding box center [171, 186] width 208 height 17
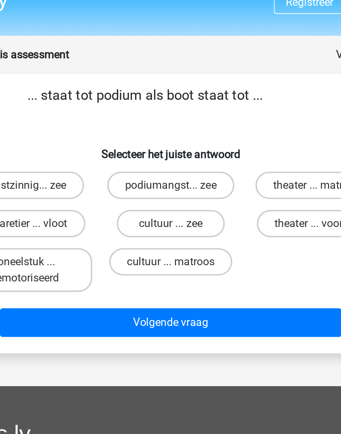
scroll to position [0, 0]
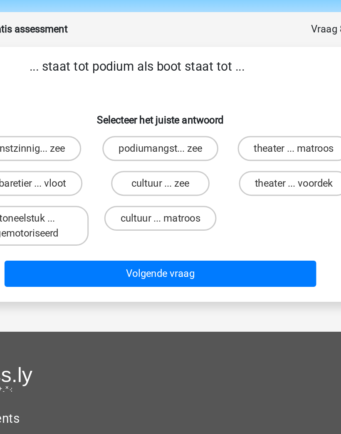
click at [223, 141] on label "theater ... voordek" at bounding box center [260, 149] width 74 height 17
click at [260, 149] on input "theater ... voordek" at bounding box center [262, 151] width 5 height 5
radio input "true"
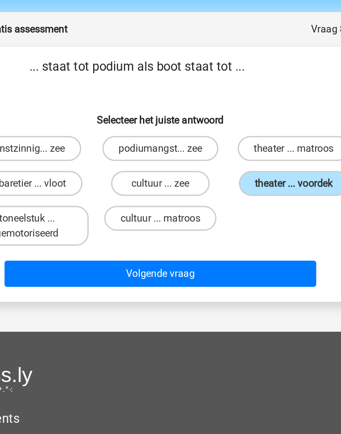
click at [184, 201] on button "Volgende vraag" at bounding box center [171, 209] width 208 height 17
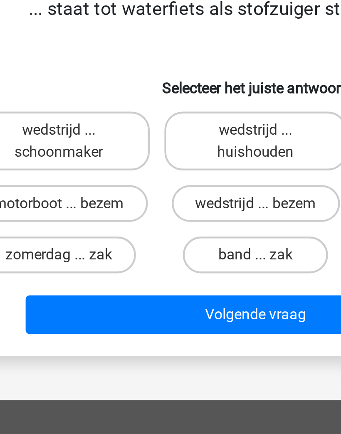
click at [42, 151] on label "motorboot ... bezem" at bounding box center [82, 159] width 80 height 17
click at [82, 159] on input "motorboot ... bezem" at bounding box center [84, 161] width 5 height 5
radio input "true"
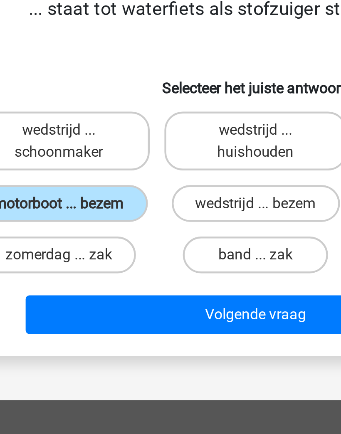
click at [67, 201] on button "Volgende vraag" at bounding box center [171, 209] width 208 height 17
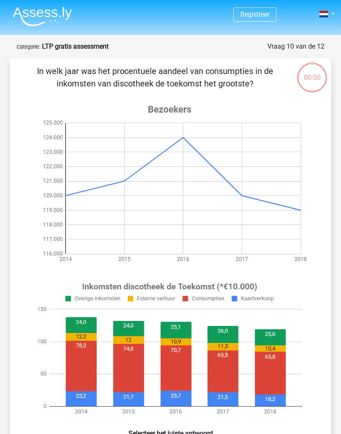
scroll to position [0, 26]
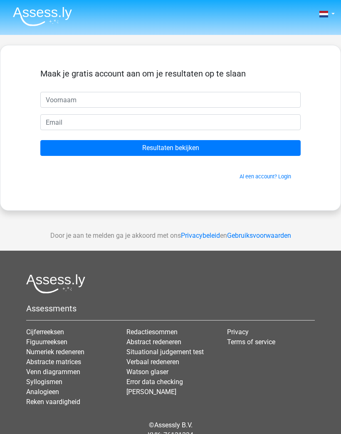
scroll to position [-20, 46]
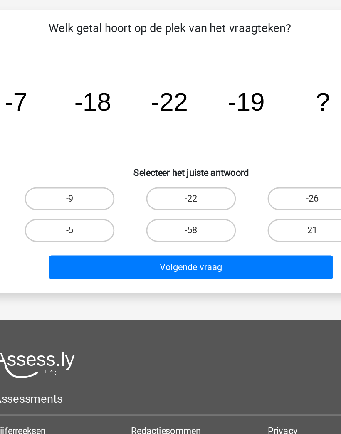
click at [49, 188] on label "-9" at bounding box center [82, 196] width 66 height 17
click at [82, 196] on input "-9" at bounding box center [84, 198] width 5 height 5
radio input "true"
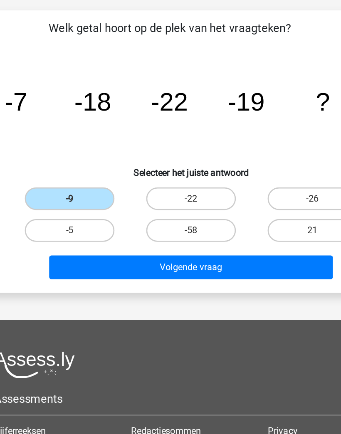
click at [211, 238] on button "Volgende vraag" at bounding box center [171, 246] width 208 height 17
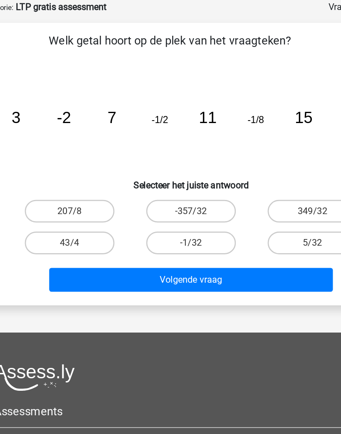
click at [138, 211] on label "-1/32" at bounding box center [171, 219] width 66 height 17
click at [171, 220] on input "-1/32" at bounding box center [173, 222] width 5 height 5
radio input "true"
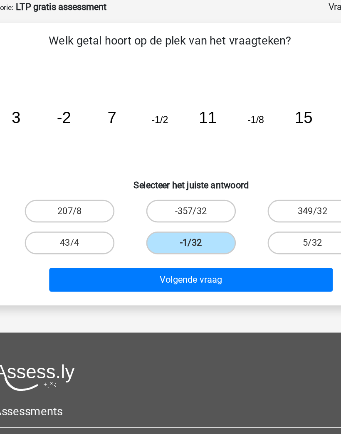
click at [215, 238] on button "Volgende vraag" at bounding box center [171, 246] width 208 height 17
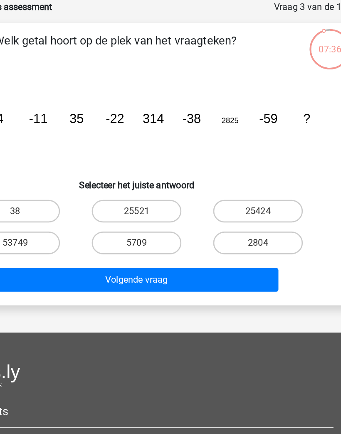
click at [227, 188] on label "25424" at bounding box center [260, 196] width 66 height 17
click at [260, 196] on input "25424" at bounding box center [262, 198] width 5 height 5
radio input "true"
click at [196, 238] on button "Volgende vraag" at bounding box center [171, 246] width 208 height 17
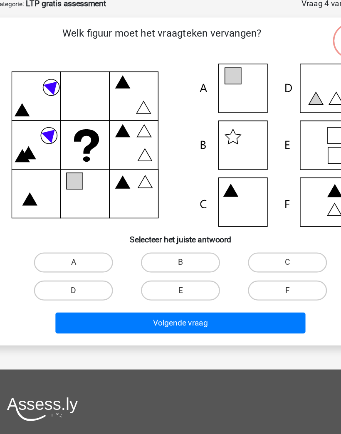
scroll to position [3, 0]
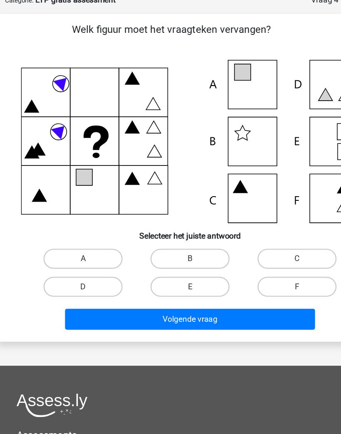
click at [50, 250] on label "A" at bounding box center [82, 258] width 66 height 17
click at [82, 259] on input "A" at bounding box center [84, 261] width 5 height 5
radio input "true"
click at [233, 300] on button "Volgende vraag" at bounding box center [171, 308] width 208 height 17
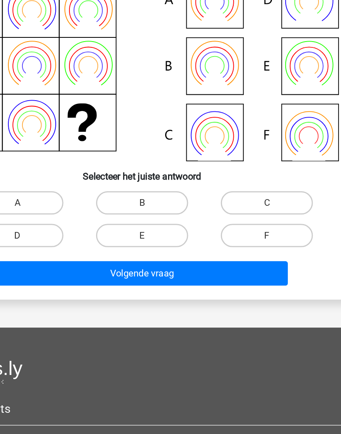
click at [138, 274] on label "E" at bounding box center [171, 282] width 66 height 17
click at [171, 282] on input "E" at bounding box center [173, 284] width 5 height 5
radio input "true"
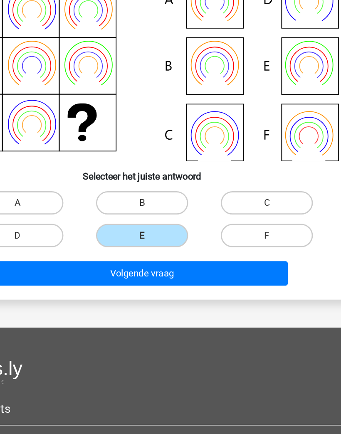
click at [192, 300] on button "Volgende vraag" at bounding box center [171, 308] width 208 height 17
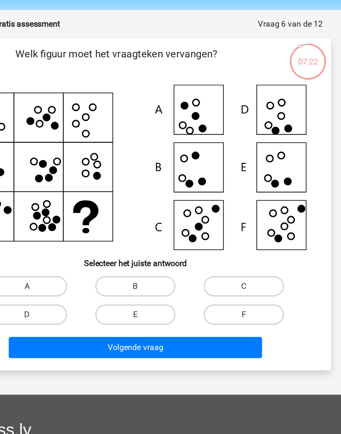
click at [227, 274] on label "F" at bounding box center [260, 282] width 66 height 17
click at [260, 282] on input "F" at bounding box center [262, 284] width 5 height 5
radio input "true"
click at [203, 300] on button "Volgende vraag" at bounding box center [171, 308] width 208 height 17
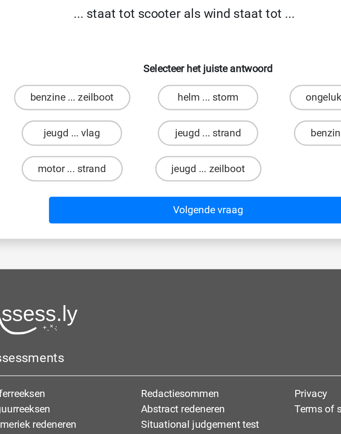
click at [44, 114] on label "benzine ... zeilboot" at bounding box center [82, 122] width 76 height 17
click at [82, 123] on input "benzine ... zeilboot" at bounding box center [84, 125] width 5 height 5
radio input "true"
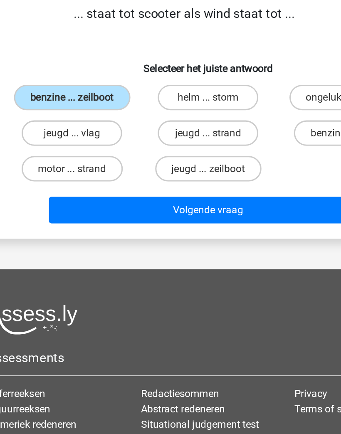
click at [200, 188] on button "Volgende vraag" at bounding box center [171, 196] width 208 height 17
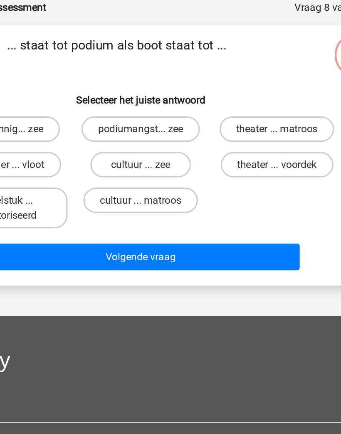
click at [223, 138] on label "theater ... voordek" at bounding box center [260, 146] width 74 height 17
click at [260, 146] on input "theater ... voordek" at bounding box center [262, 148] width 5 height 5
radio input "true"
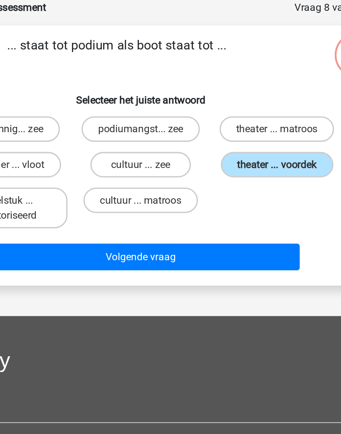
click at [179, 198] on button "Volgende vraag" at bounding box center [171, 206] width 208 height 17
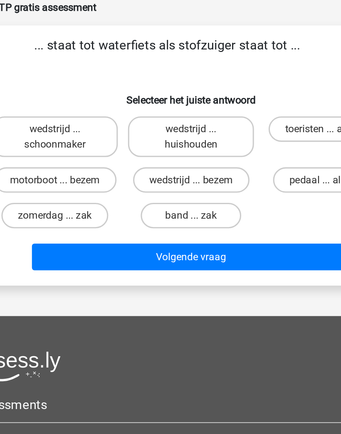
click at [42, 148] on label "motorboot ... bezem" at bounding box center [82, 156] width 80 height 17
click at [82, 156] on input "motorboot ... bezem" at bounding box center [84, 158] width 5 height 5
radio input "true"
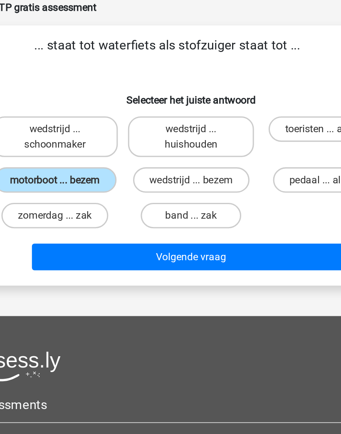
click at [182, 198] on button "Volgende vraag" at bounding box center [171, 206] width 208 height 17
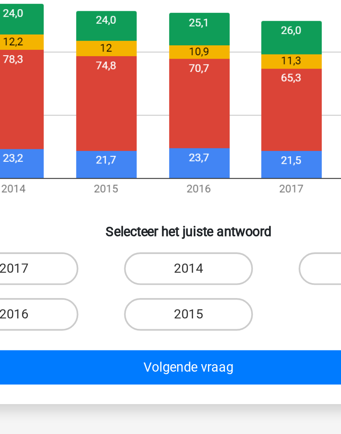
scroll to position [121, 0]
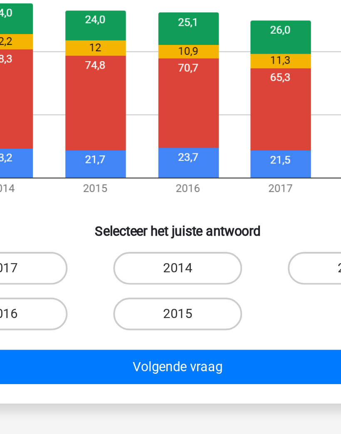
click at [138, 323] on label "2014" at bounding box center [171, 331] width 66 height 17
click at [171, 332] on input "2014" at bounding box center [173, 334] width 5 height 5
radio input "true"
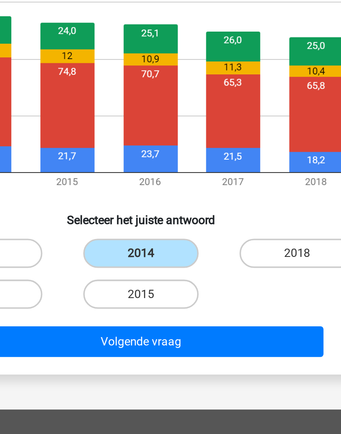
scroll to position [126, 0]
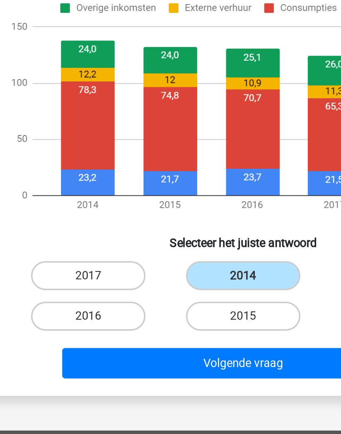
click at [161, 369] on button "Volgende vraag" at bounding box center [171, 377] width 208 height 17
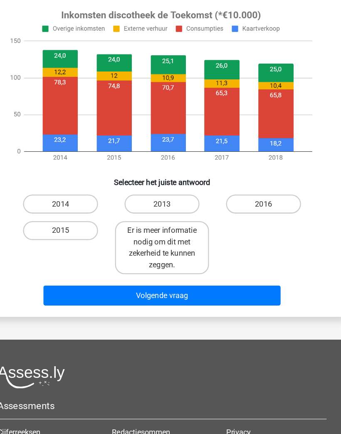
scroll to position [230, 0]
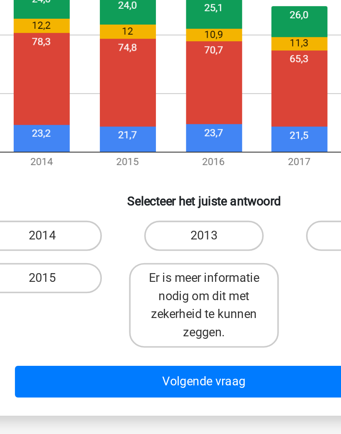
click at [49, 214] on label "2014" at bounding box center [82, 222] width 66 height 17
click at [82, 223] on input "2014" at bounding box center [84, 225] width 5 height 5
radio input "true"
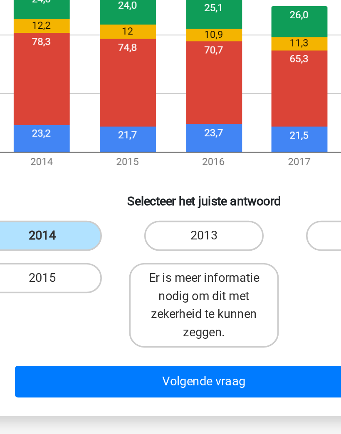
click at [67, 294] on button "Volgende vraag" at bounding box center [171, 302] width 208 height 17
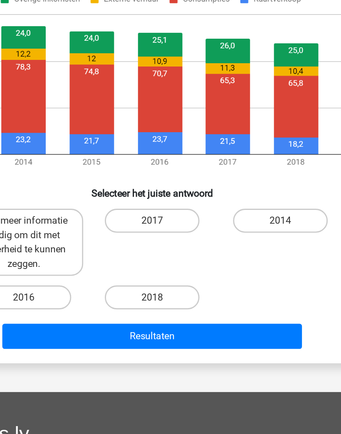
scroll to position [189, 0]
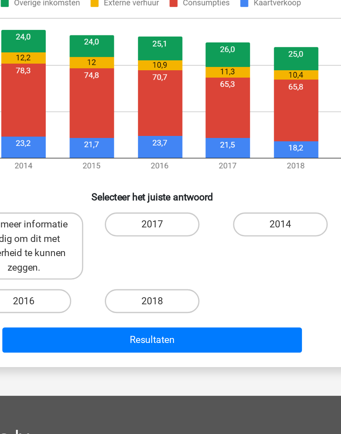
click at [227, 255] on label "2014" at bounding box center [260, 263] width 66 height 17
click at [260, 264] on input "2014" at bounding box center [262, 266] width 5 height 5
radio input "true"
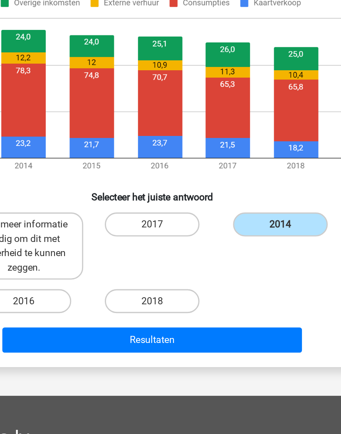
click at [67, 335] on button "Resultaten" at bounding box center [171, 343] width 208 height 17
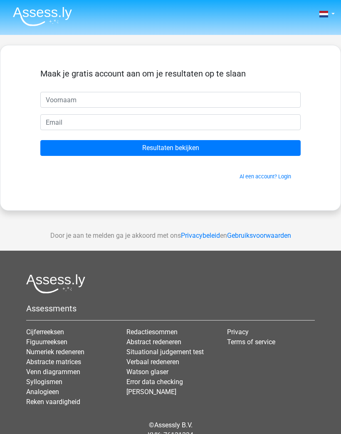
click at [64, 96] on input "text" at bounding box center [170, 100] width 260 height 16
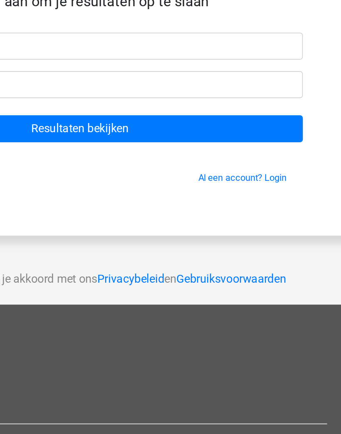
click at [240, 173] on link "Al een account? Login" at bounding box center [266, 176] width 52 height 6
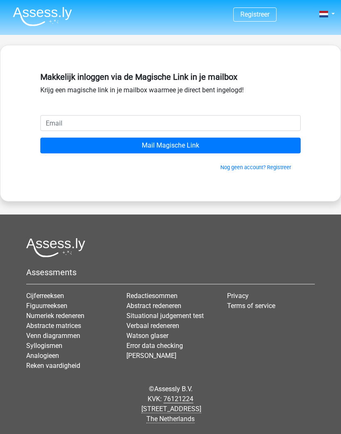
click at [262, 126] on input "email" at bounding box center [170, 123] width 260 height 16
type input "[EMAIL_ADDRESS][DOMAIN_NAME]"
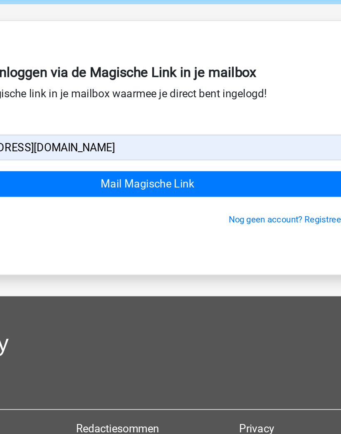
click at [41, 138] on input "Mail Magische Link" at bounding box center [170, 146] width 260 height 16
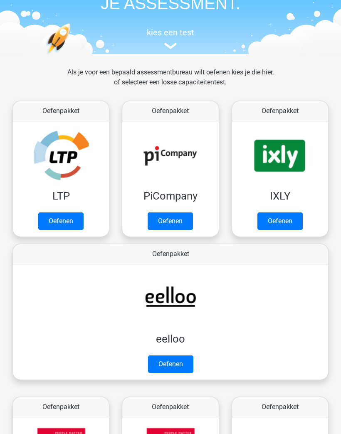
scroll to position [67, 0]
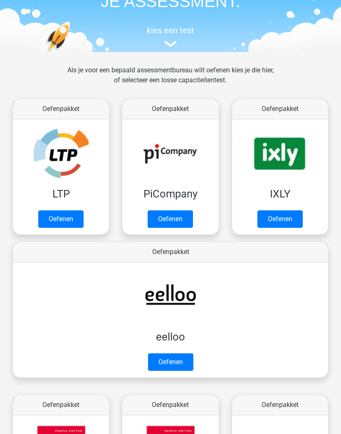
click at [54, 224] on link "Oefenen" at bounding box center [60, 219] width 45 height 17
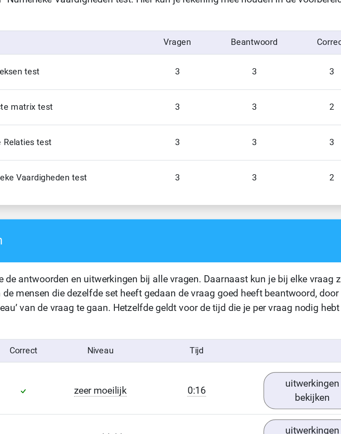
scroll to position [731, 4]
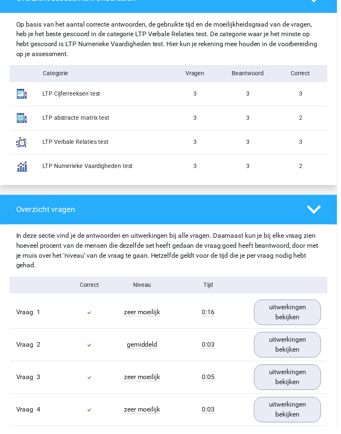
click at [59, 124] on div "LTP abstracte matrix test" at bounding box center [104, 119] width 134 height 9
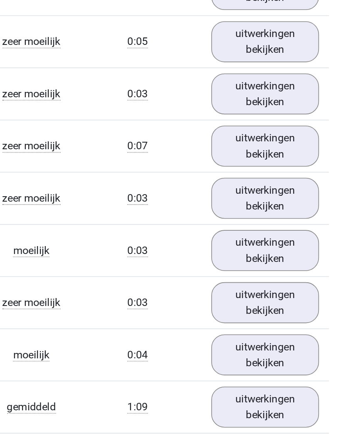
scroll to position [1053, 4]
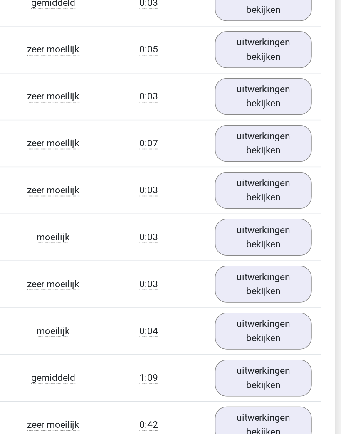
click at [253, 106] on link "uitwerkingen bekijken" at bounding box center [287, 109] width 68 height 26
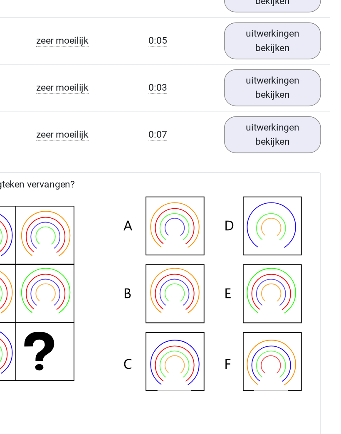
click at [253, 104] on link "uitwerkingen bekijken" at bounding box center [287, 109] width 68 height 26
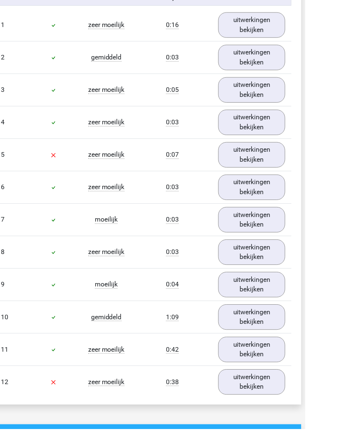
scroll to position [997, 4]
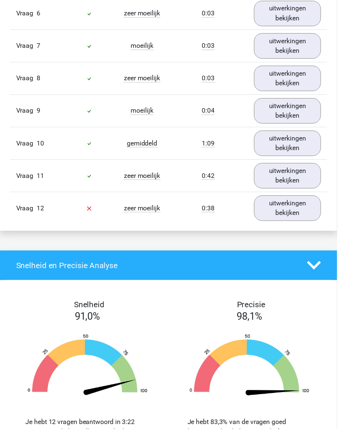
click at [304, 216] on link "uitwerkingen bekijken" at bounding box center [291, 211] width 68 height 26
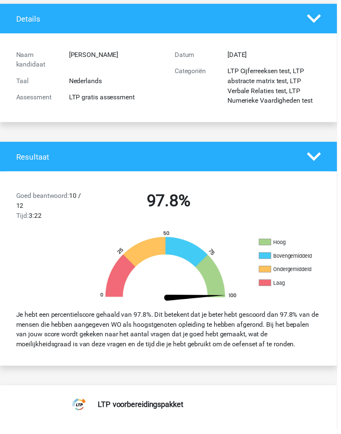
scroll to position [0, 0]
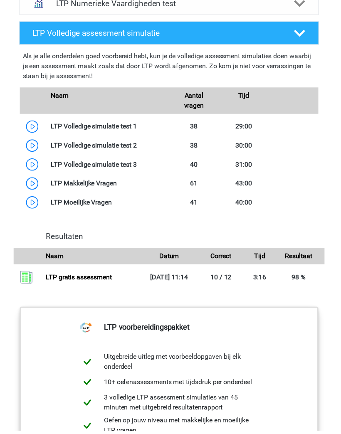
scroll to position [697, 0]
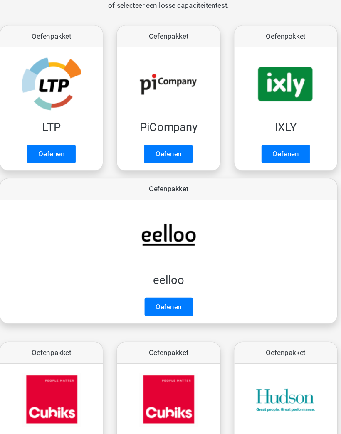
scroll to position [128, 0]
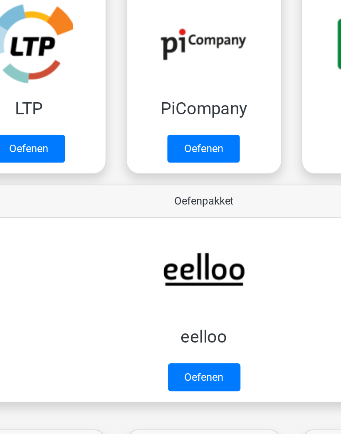
click at [148, 150] on link "Oefenen" at bounding box center [170, 158] width 45 height 17
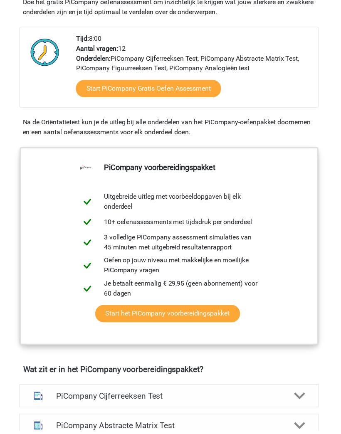
scroll to position [207, 0]
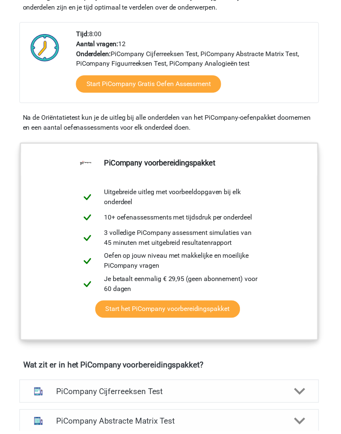
click at [138, 313] on link "Start het PiCompany voorbereidingspakket" at bounding box center [169, 311] width 146 height 17
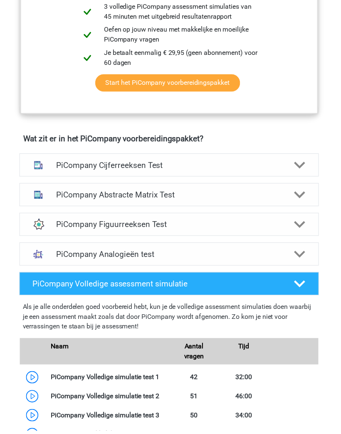
scroll to position [453, 0]
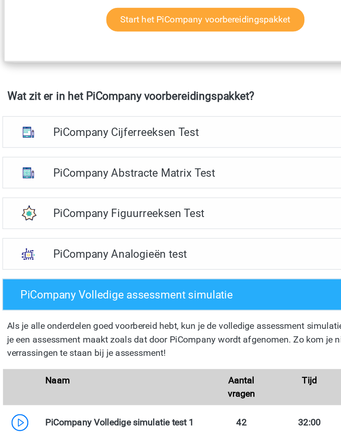
click at [57, 144] on h4 "PiCompany Cijferreeksen Test" at bounding box center [171, 149] width 228 height 10
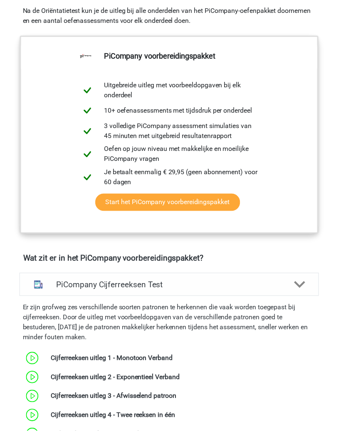
scroll to position [309, 0]
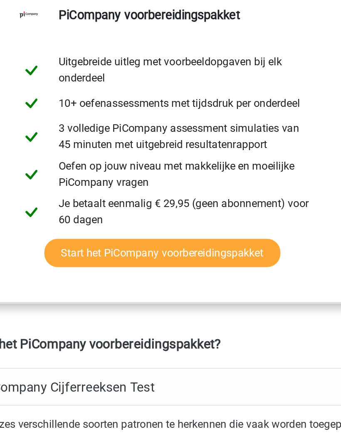
click at [96, 201] on link "Start het PiCompany voorbereidingspakket" at bounding box center [169, 209] width 146 height 17
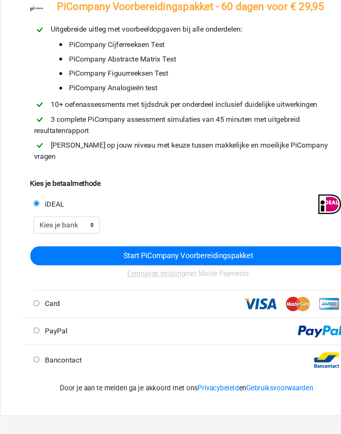
scroll to position [42, 0]
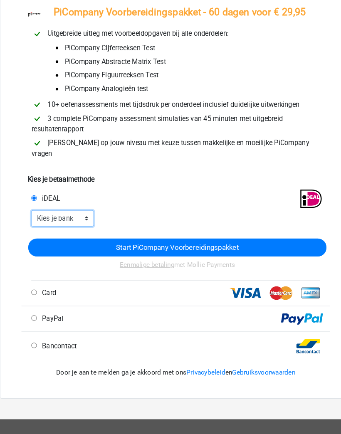
click at [68, 218] on select "Kies je bank ABN AMRO ING Rabobank ASN Bank bunq Knab N26 NN Regiobank Revolut …" at bounding box center [60, 226] width 61 height 16
select select "ideal_[SWIFT_CODE]"
click at [93, 245] on input "Start PiCompany Voorbereidingspakket" at bounding box center [171, 253] width 289 height 17
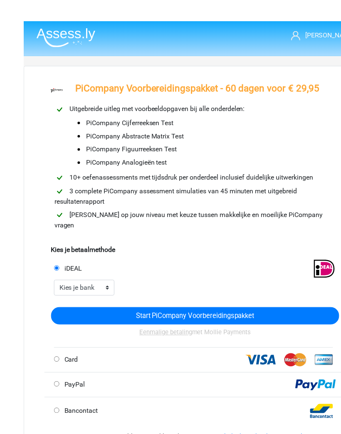
scroll to position [0, 0]
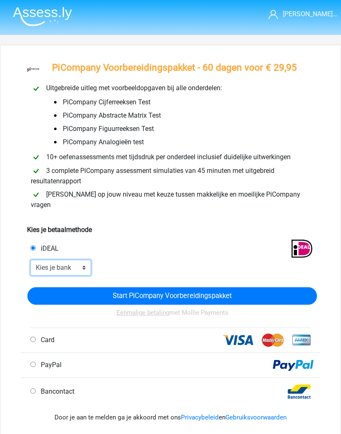
click at [84, 260] on select "Kies je bank ABN AMRO ING Rabobank ASN Bank bunq Knab N26 NN Regiobank Revolut …" at bounding box center [60, 268] width 61 height 16
select select "ideal_[SWIFT_CODE]"
click at [270, 287] on input "Start PiCompany Voorbereidingspakket" at bounding box center [171, 295] width 289 height 17
